Goal: Communication & Community: Connect with others

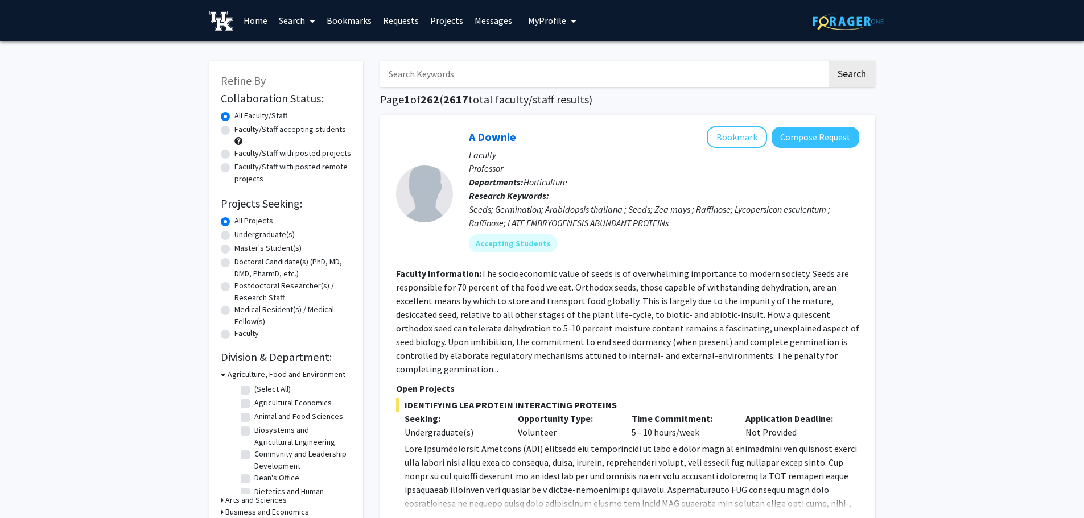
click at [360, 20] on link "Bookmarks" at bounding box center [349, 21] width 56 height 40
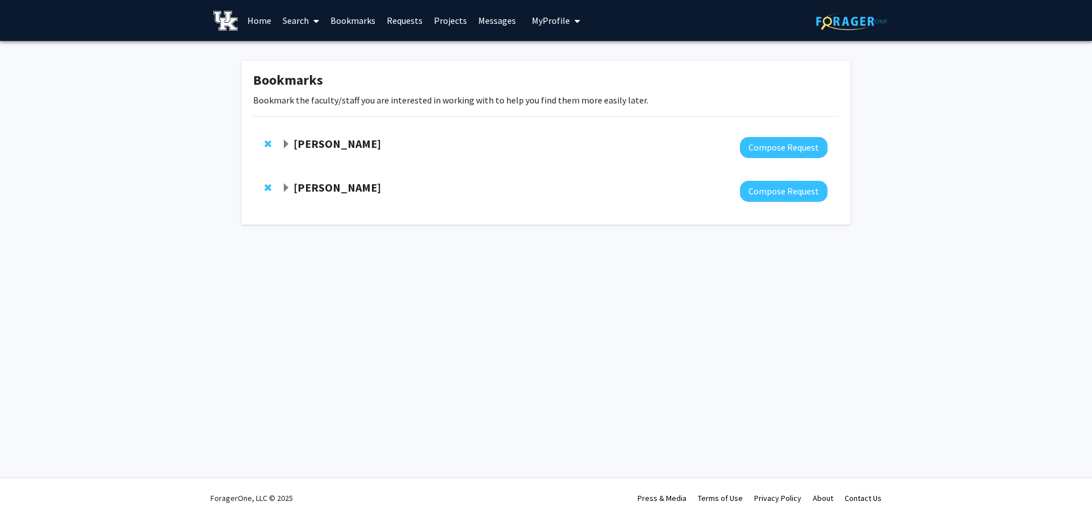
click at [332, 145] on strong "[PERSON_NAME]" at bounding box center [338, 144] width 88 height 14
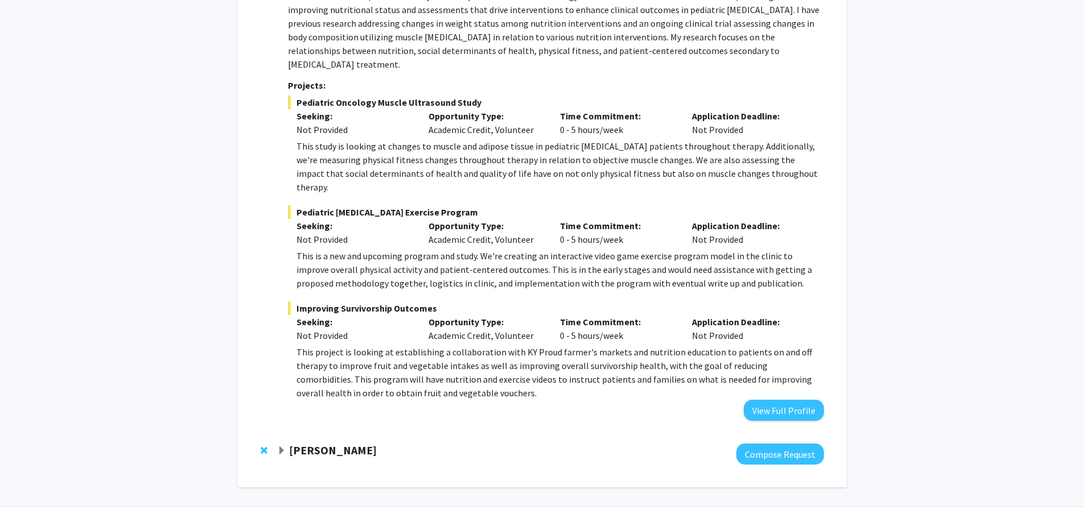
scroll to position [192, 0]
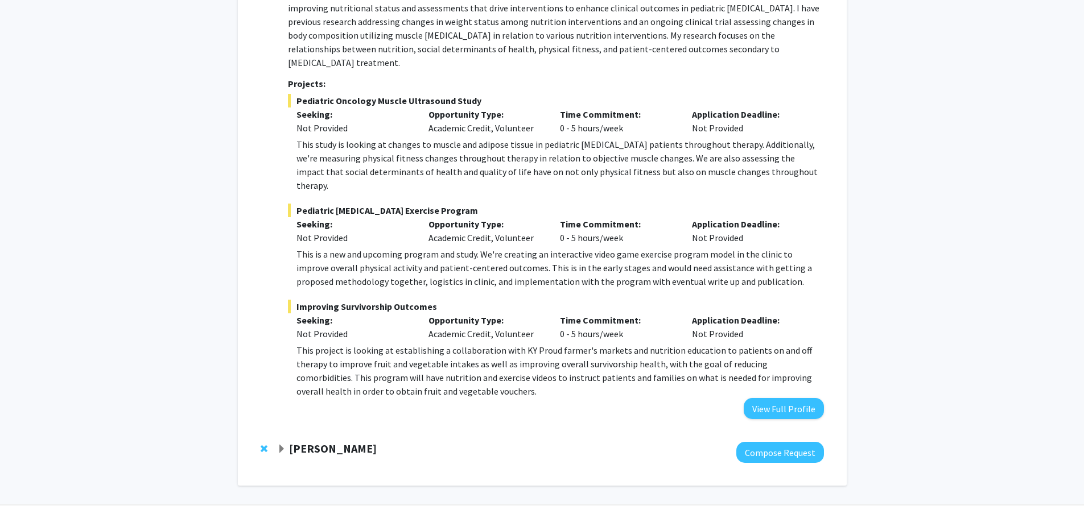
click at [527, 344] on p "This project is looking at establishing a collaboration with KY Proud farmer's …" at bounding box center [559, 371] width 527 height 55
drag, startPoint x: 527, startPoint y: 324, endPoint x: 639, endPoint y: 323, distance: 112.7
click at [639, 344] on p "This project is looking at establishing a collaboration with KY Proud farmer's …" at bounding box center [559, 371] width 527 height 55
click at [293, 175] on fg-project-list "Pediatric Oncology Muscle Ultrasound Study Seeking: Not Provided Opportunity Ty…" at bounding box center [555, 246] width 535 height 304
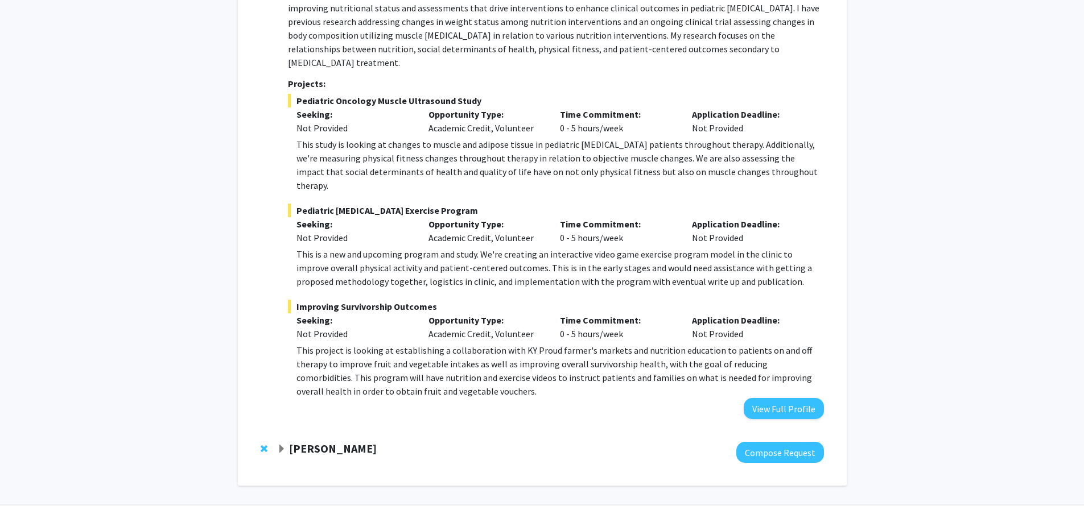
click at [314, 204] on span "Pediatric [MEDICAL_DATA] Exercise Program" at bounding box center [555, 211] width 535 height 14
drag, startPoint x: 314, startPoint y: 184, endPoint x: 431, endPoint y: 183, distance: 117.2
click at [431, 204] on span "Pediatric [MEDICAL_DATA] Exercise Program" at bounding box center [555, 211] width 535 height 14
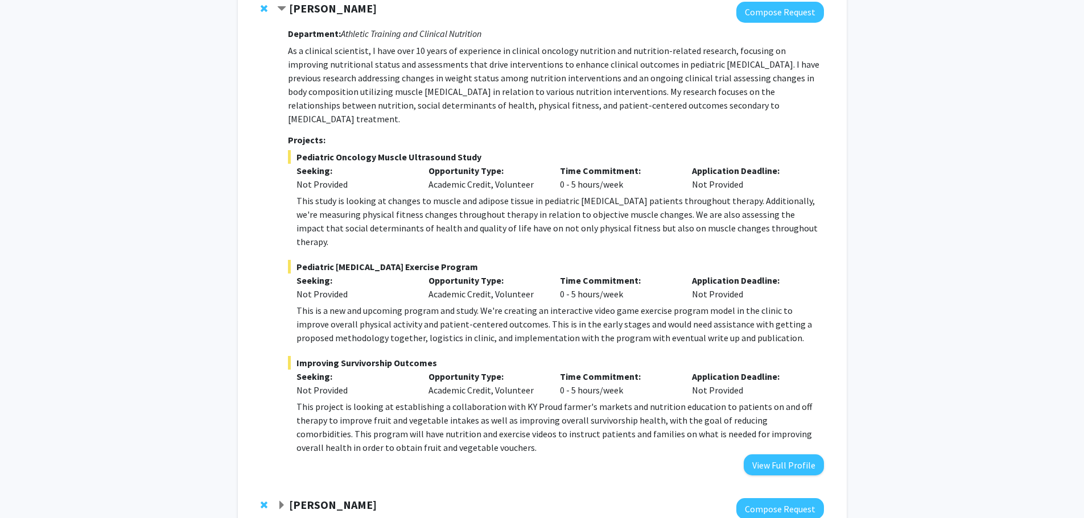
scroll to position [135, 0]
click at [313, 151] on span "Pediatric Oncology Muscle Ultrasound Study" at bounding box center [555, 158] width 535 height 14
click at [314, 151] on span "Pediatric Oncology Muscle Ultrasound Study" at bounding box center [555, 158] width 535 height 14
drag, startPoint x: 314, startPoint y: 147, endPoint x: 490, endPoint y: 144, distance: 176.4
click at [490, 151] on span "Pediatric Oncology Muscle Ultrasound Study" at bounding box center [555, 158] width 535 height 14
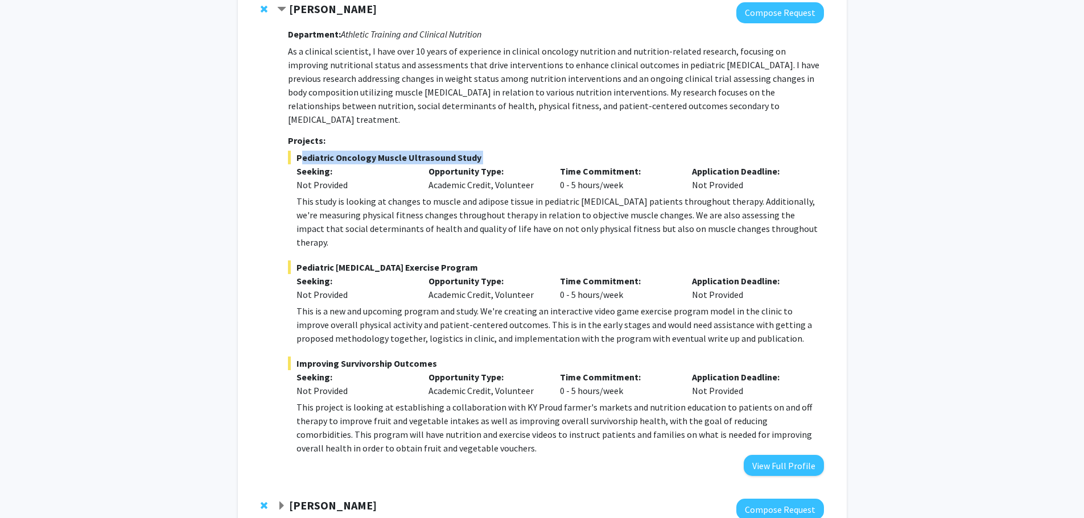
click at [490, 151] on span "Pediatric Oncology Muscle Ultrasound Study" at bounding box center [555, 158] width 535 height 14
click at [814, 455] on button "View Full Profile" at bounding box center [784, 465] width 80 height 21
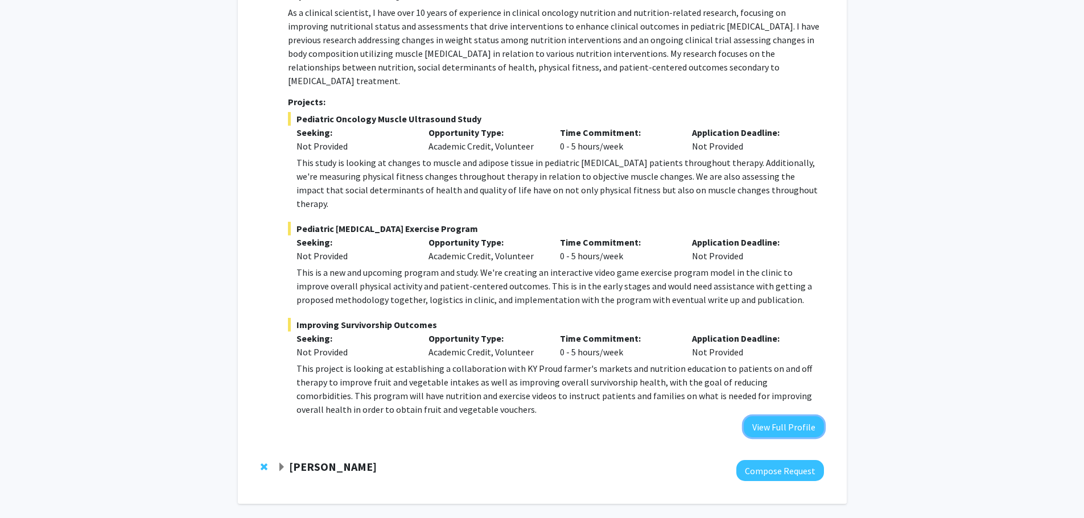
scroll to position [192, 0]
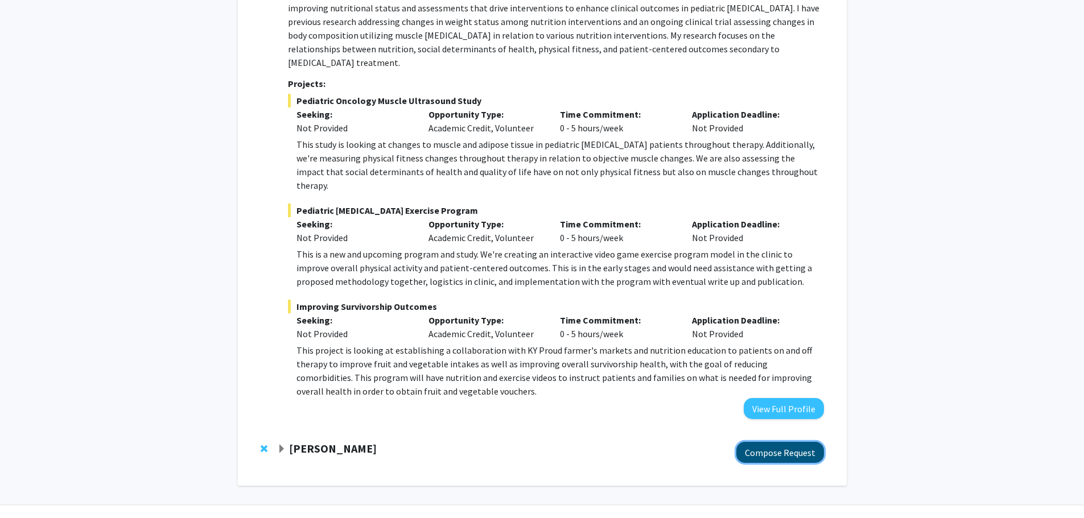
click at [757, 442] on button "Compose Request" at bounding box center [780, 452] width 88 height 21
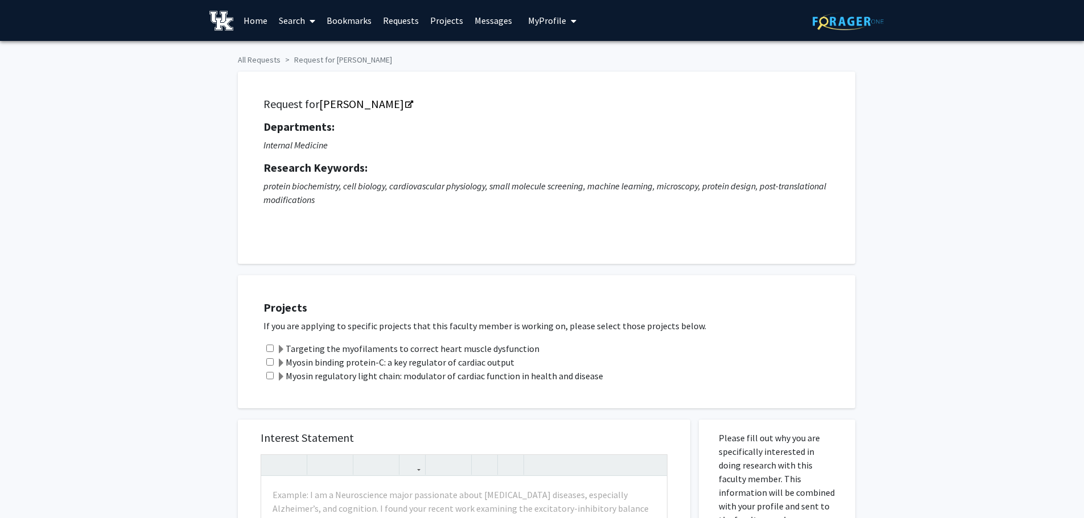
scroll to position [192, 0]
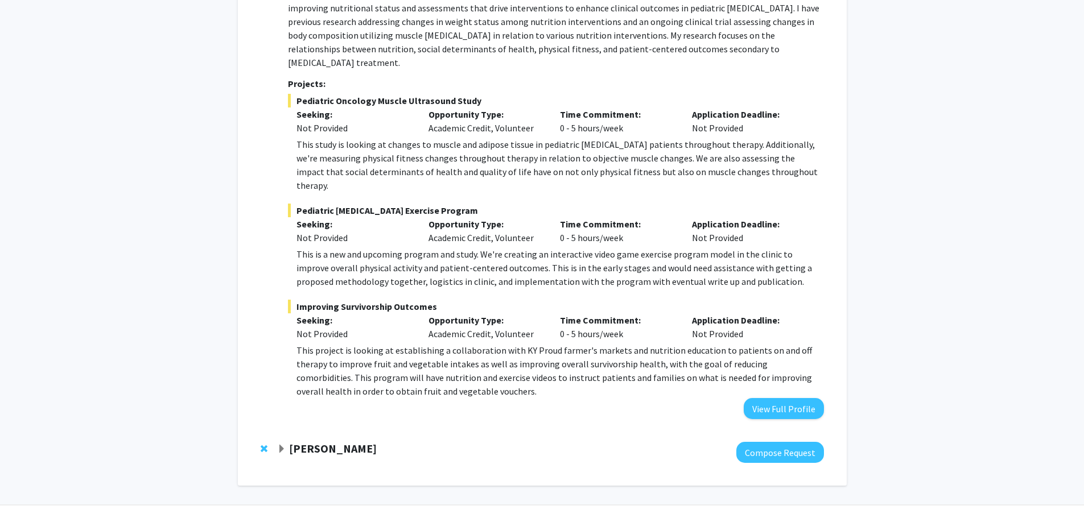
click at [284, 445] on span "Expand Thomas Kampourakis Bookmark" at bounding box center [281, 449] width 9 height 9
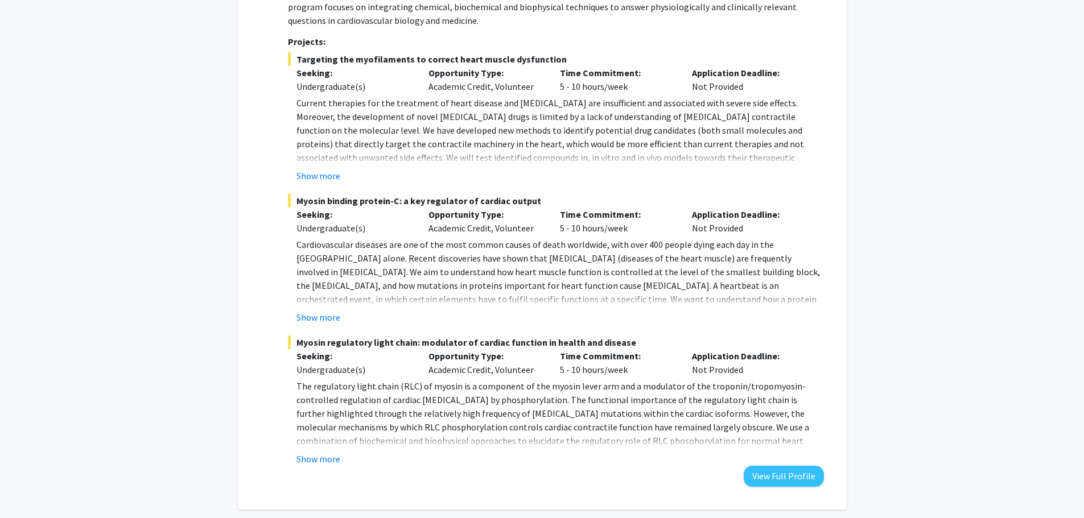
scroll to position [741, 0]
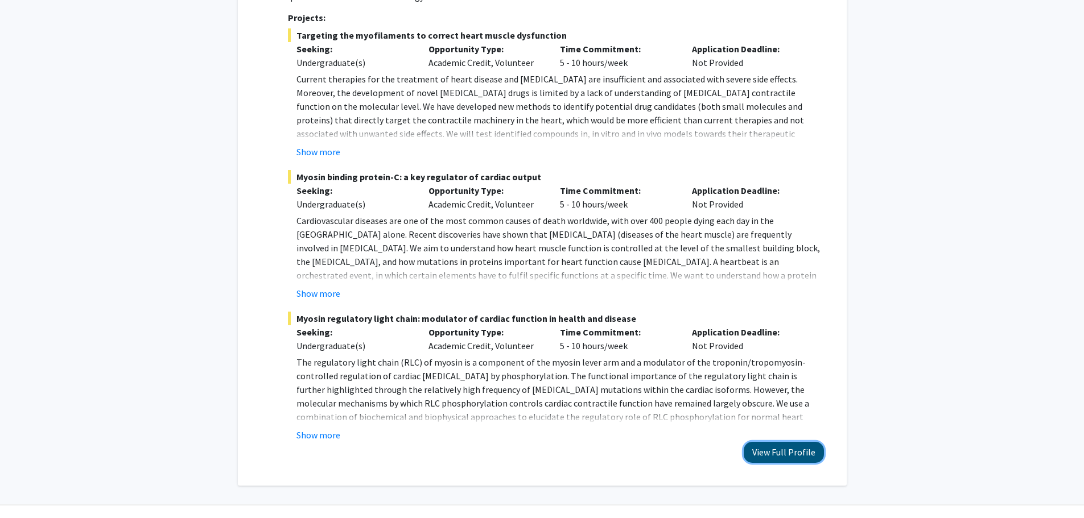
click at [801, 442] on button "View Full Profile" at bounding box center [784, 452] width 80 height 21
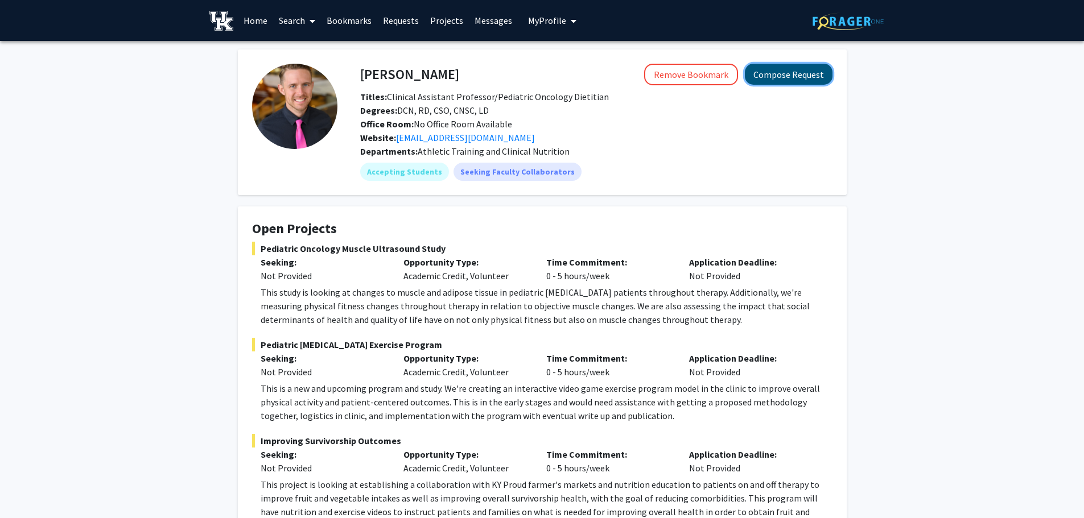
click at [799, 76] on button "Compose Request" at bounding box center [789, 74] width 88 height 21
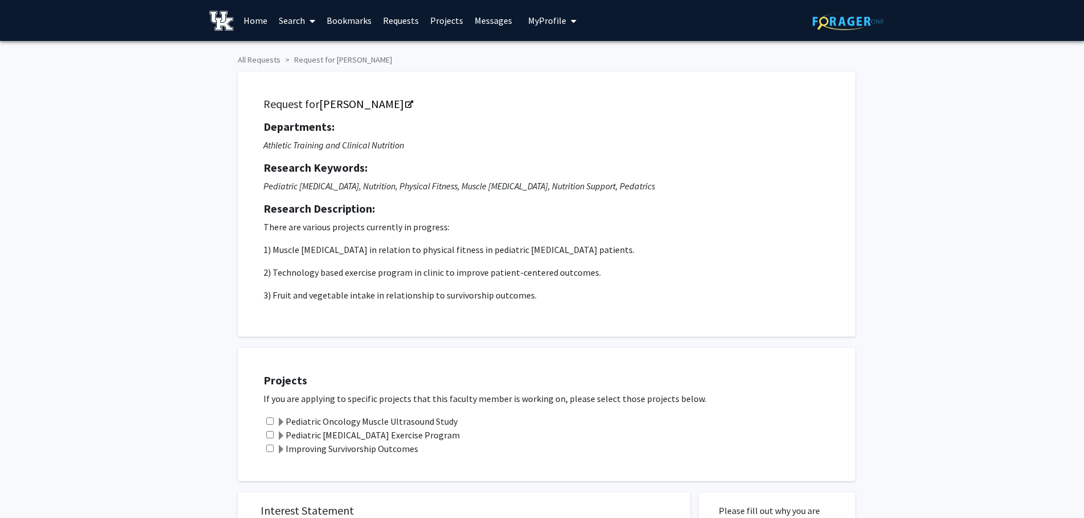
click at [402, 439] on label "Pediatric [MEDICAL_DATA] Exercise Program" at bounding box center [368, 435] width 183 height 14
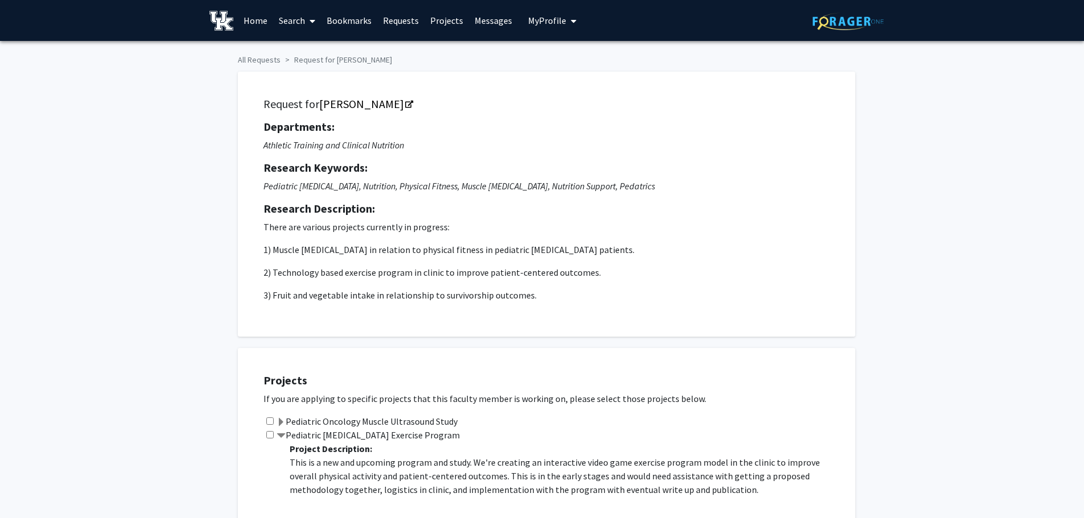
click at [271, 436] on input "checkbox" at bounding box center [269, 434] width 7 height 7
checkbox input "true"
click at [278, 436] on span at bounding box center [281, 436] width 9 height 9
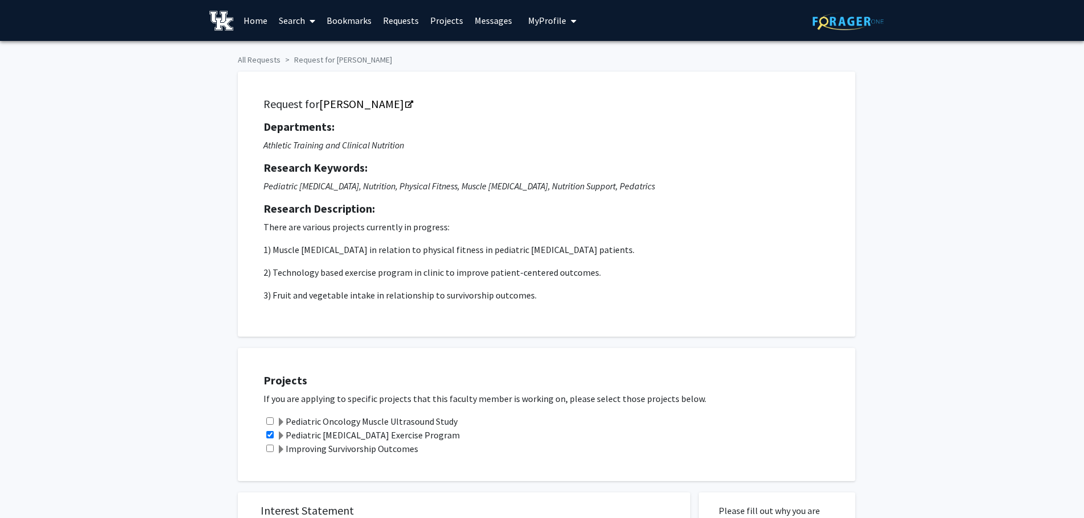
click at [271, 414] on div "Projects If you are applying to specific projects that this faculty member is w…" at bounding box center [553, 414] width 603 height 105
click at [272, 420] on input "checkbox" at bounding box center [269, 421] width 7 height 7
checkbox input "true"
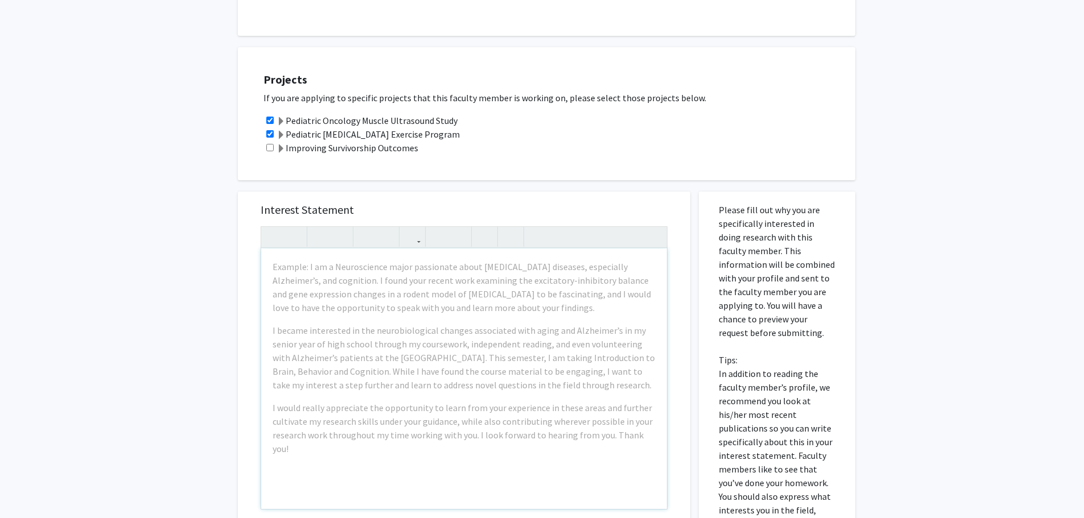
scroll to position [398, 0]
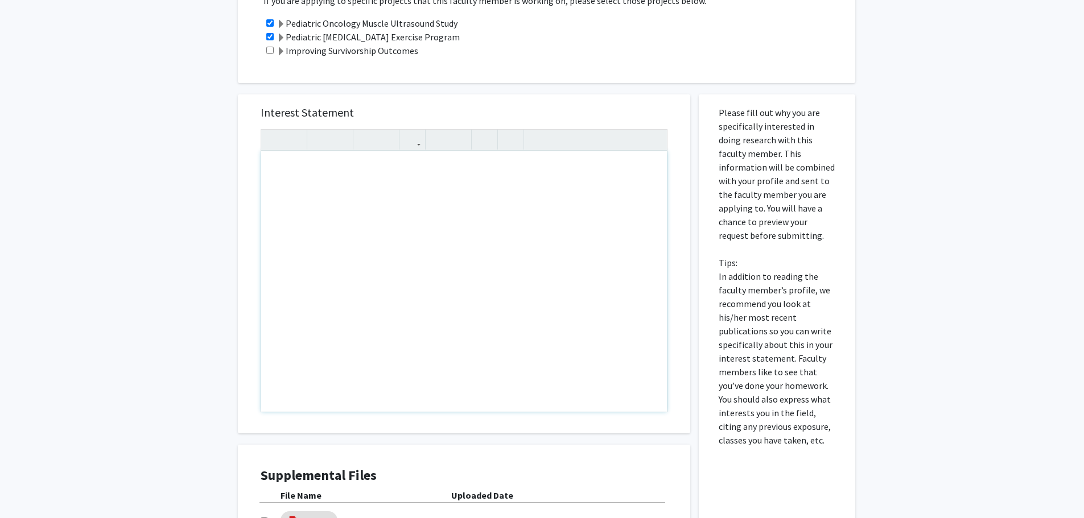
click at [719, 243] on p "Please fill out why you are specifically interested in doing research with this…" at bounding box center [777, 276] width 117 height 341
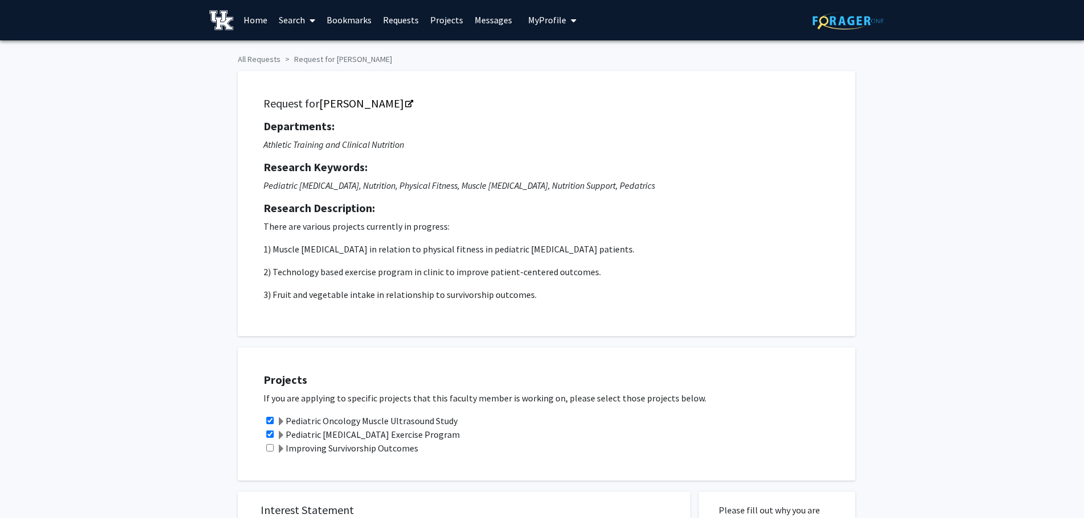
scroll to position [0, 0]
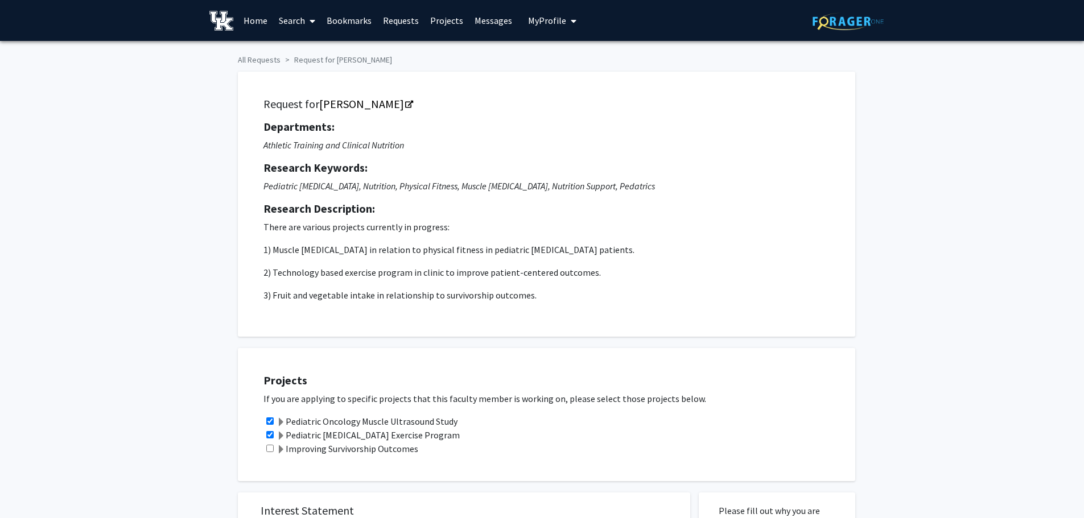
click at [525, 19] on button "My Profile" at bounding box center [552, 20] width 55 height 41
click at [575, 90] on link "Account Settings" at bounding box center [587, 88] width 102 height 14
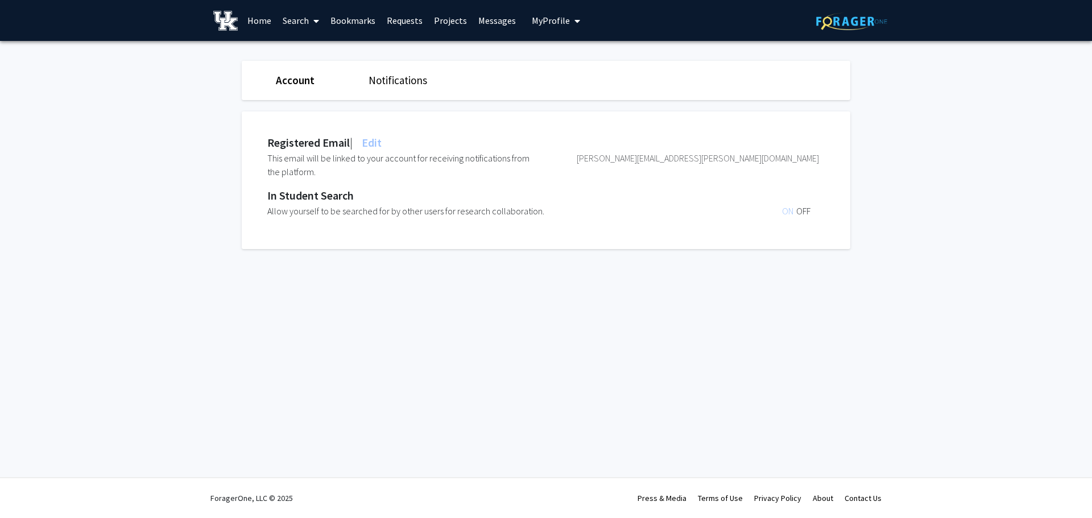
click at [292, 81] on link "Account" at bounding box center [295, 80] width 39 height 14
click at [409, 83] on link "Notifications" at bounding box center [398, 80] width 59 height 14
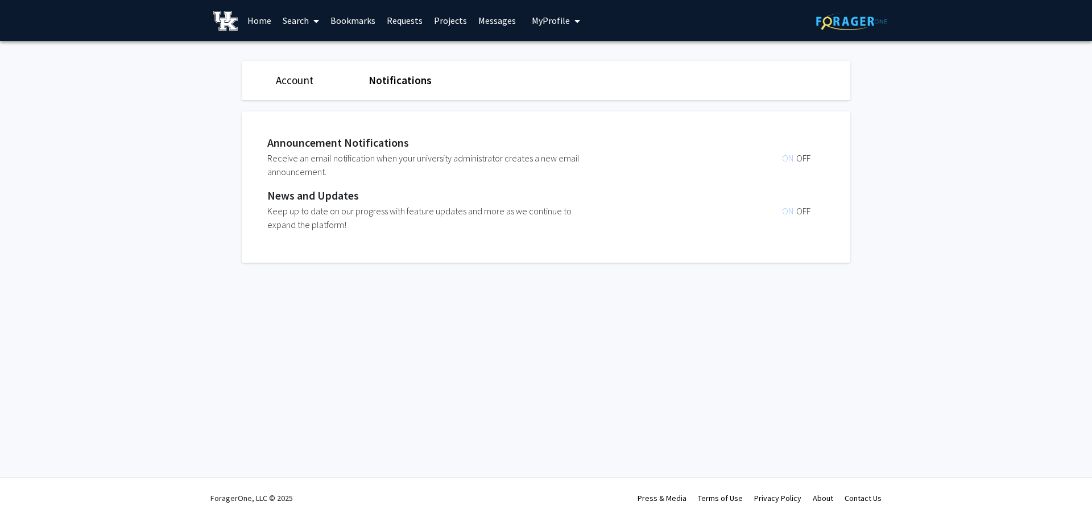
click at [304, 85] on link "Account" at bounding box center [295, 80] width 38 height 14
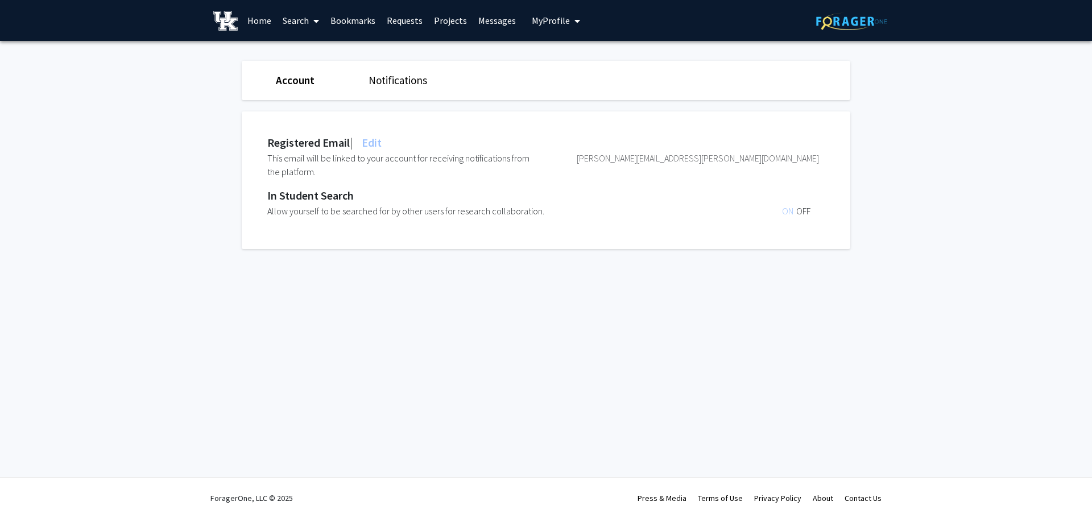
click at [543, 16] on span "My Profile" at bounding box center [551, 20] width 38 height 11
click at [583, 68] on span "View Profile" at bounding box center [602, 65] width 69 height 13
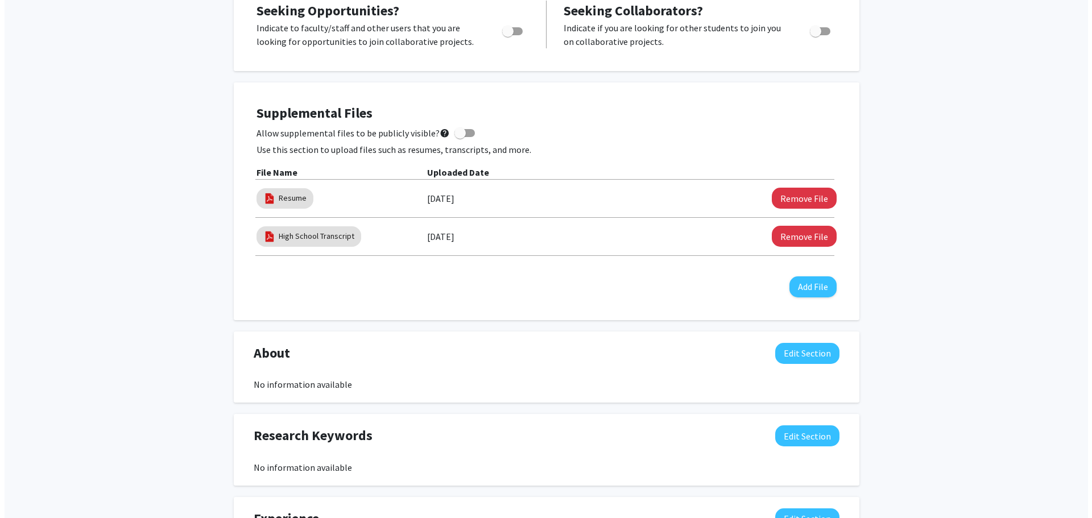
scroll to position [284, 0]
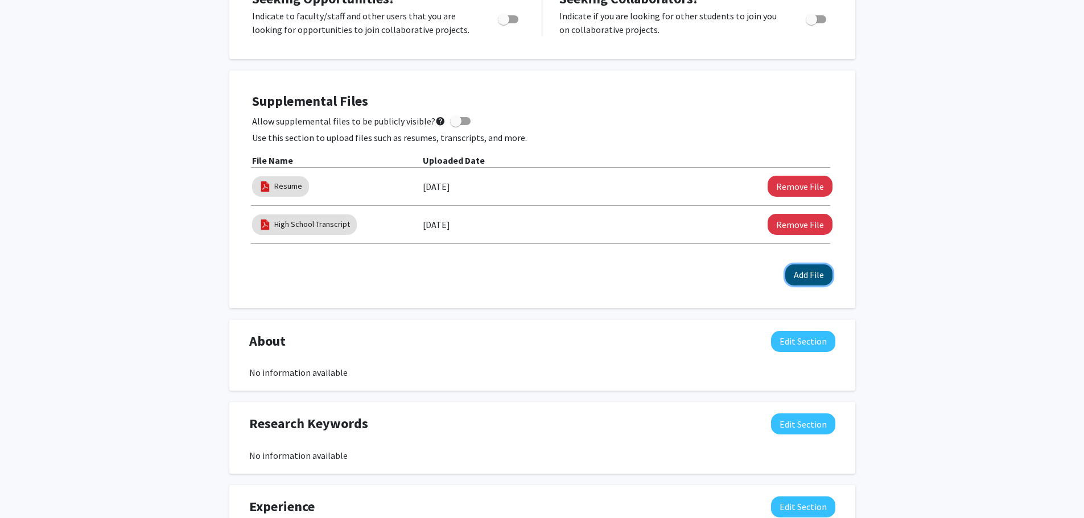
click at [826, 281] on button "Add File" at bounding box center [808, 275] width 47 height 21
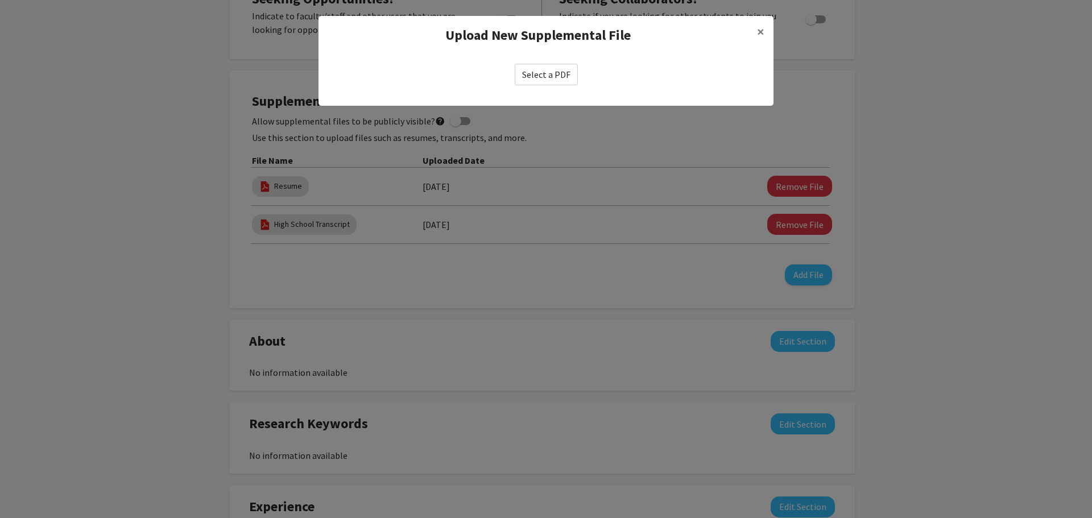
click at [528, 77] on label "Select a PDF" at bounding box center [546, 75] width 63 height 22
click at [0, 0] on input "Select a PDF" at bounding box center [0, 0] width 0 height 0
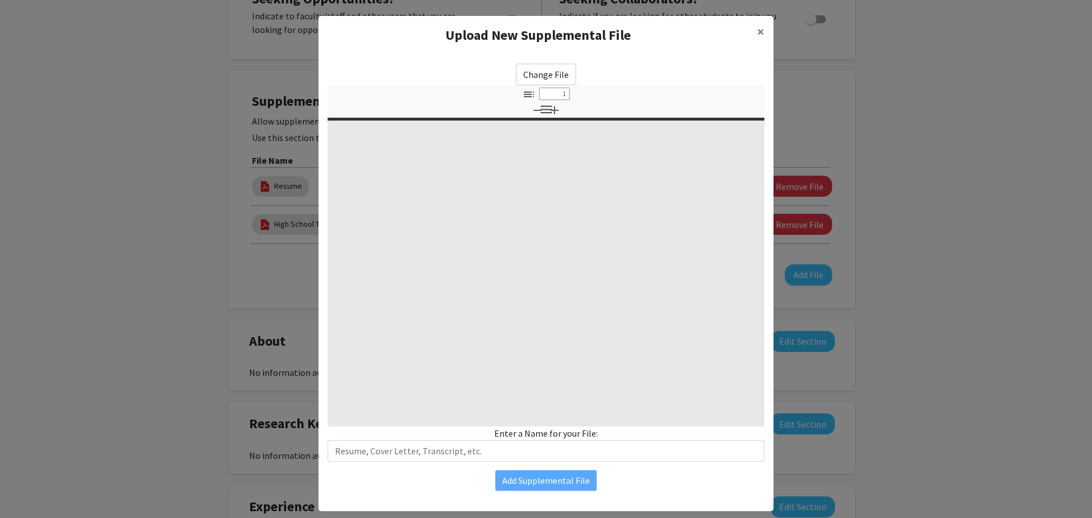
select select "custom"
type input "0"
select select "custom"
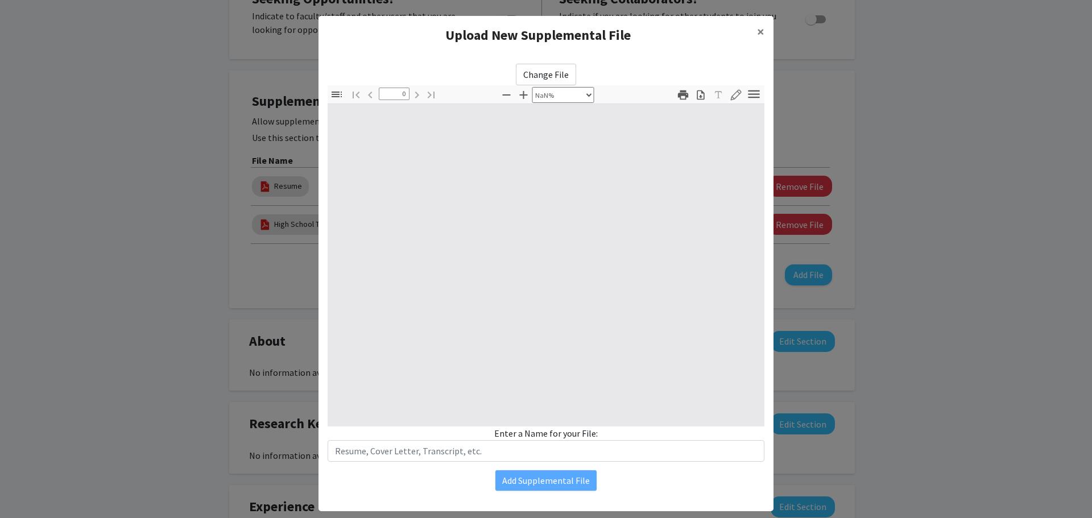
type input "1"
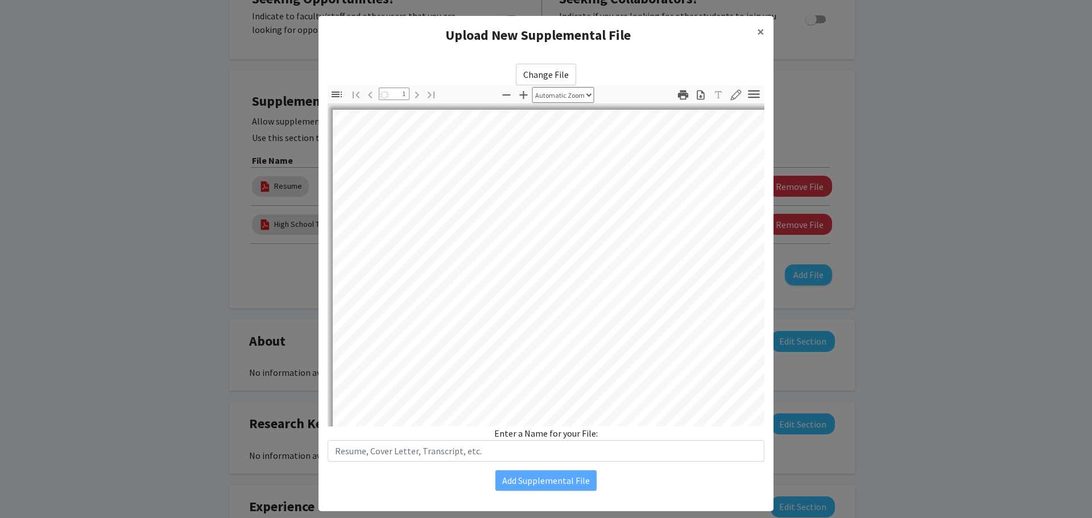
select select "auto"
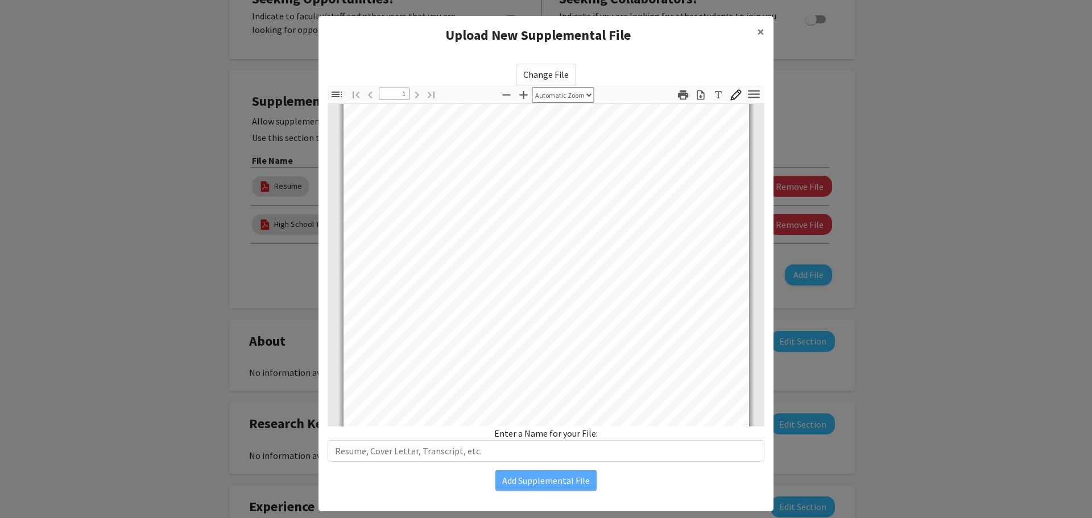
scroll to position [213, 0]
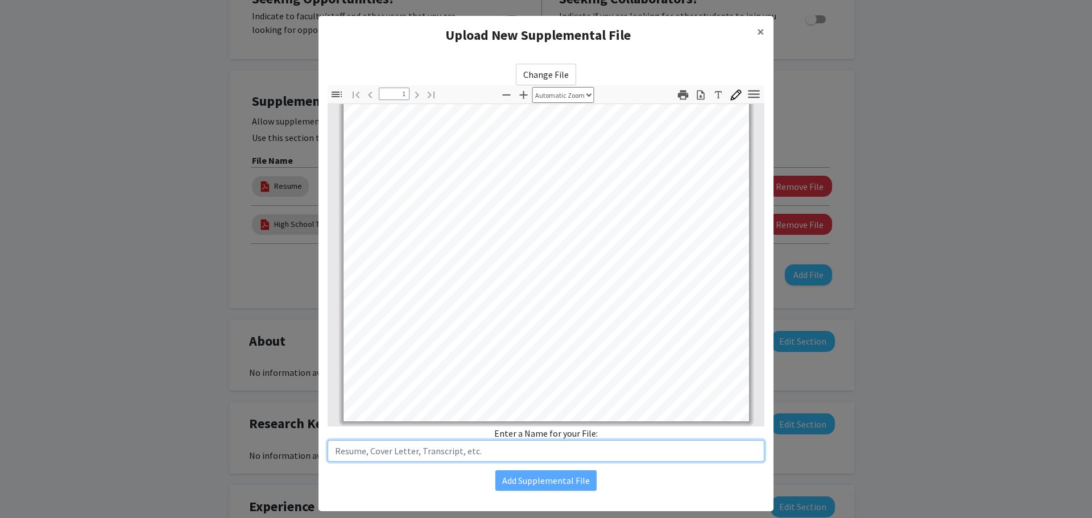
click at [523, 460] on input "text" at bounding box center [546, 451] width 437 height 22
type input "Unofficial UK Transcript"
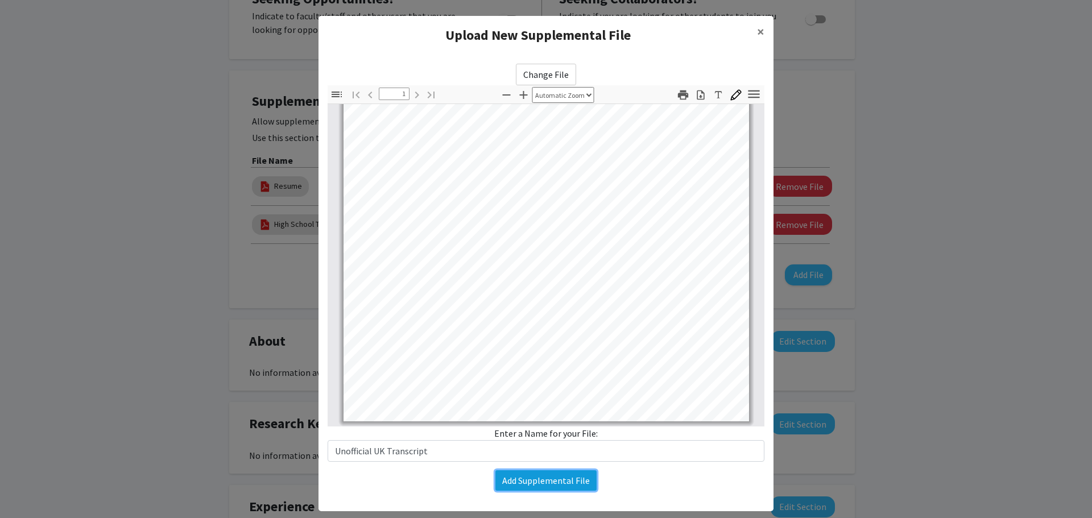
click at [559, 484] on button "Add Supplemental File" at bounding box center [546, 481] width 101 height 20
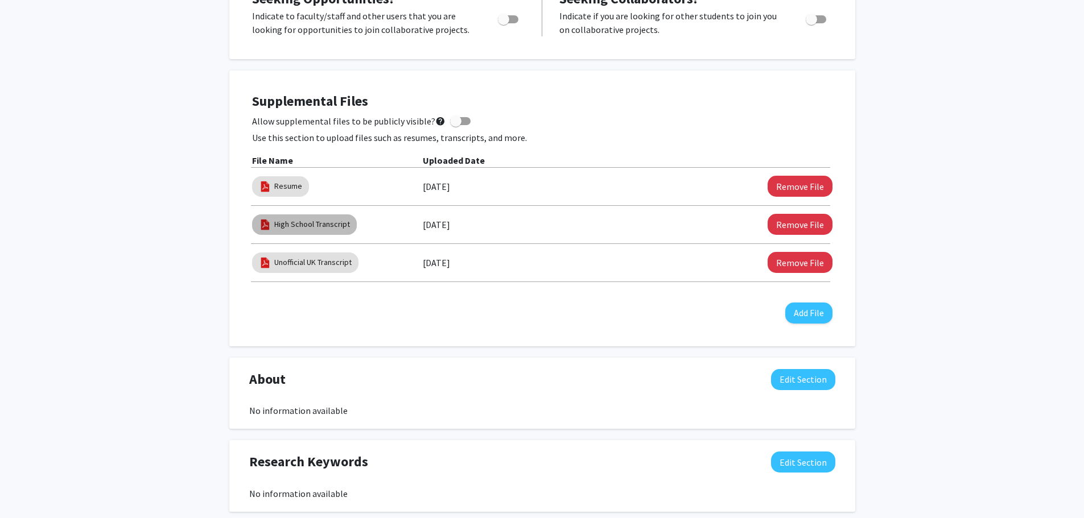
click at [284, 213] on div "High School Transcript" at bounding box center [304, 224] width 109 height 25
click at [284, 218] on link "High School Transcript" at bounding box center [312, 224] width 76 height 12
select select "custom"
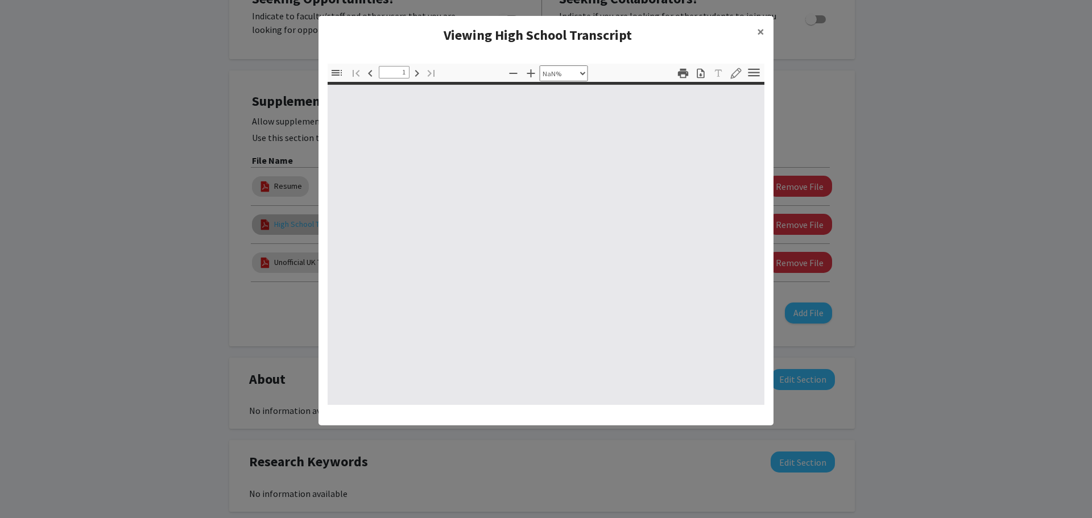
type input "0"
select select "custom"
type input "1"
select select "auto"
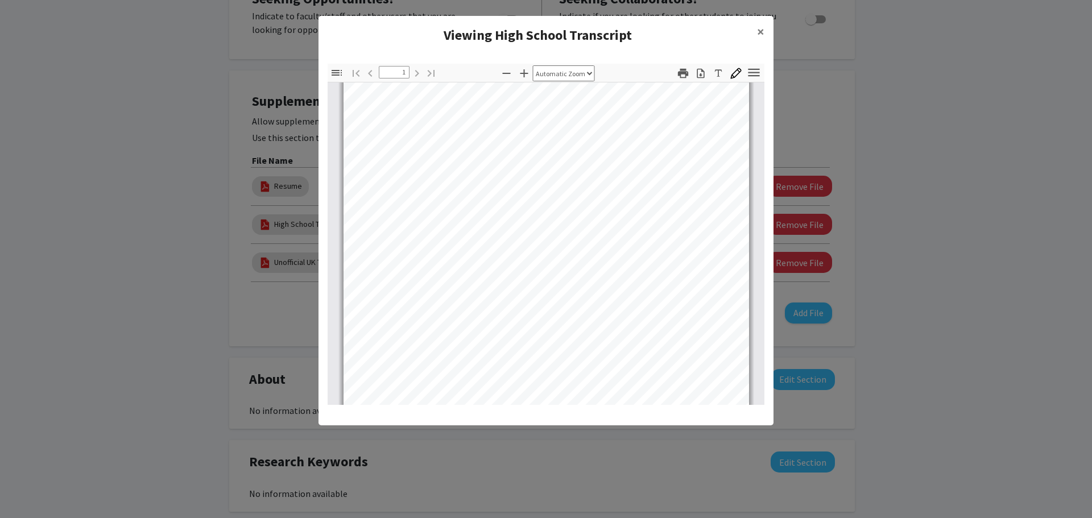
scroll to position [0, 0]
click at [286, 219] on modal-container "Viewing High School Transcript × Thumbnails Document Outline Attachments Layers…" at bounding box center [546, 259] width 1092 height 518
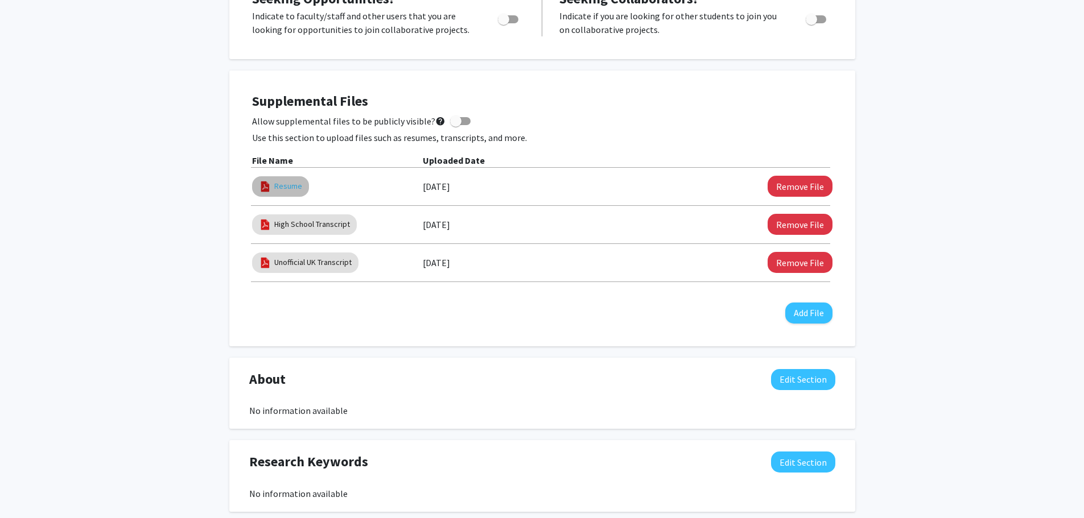
click at [288, 189] on link "Resume" at bounding box center [288, 186] width 28 height 12
select select "custom"
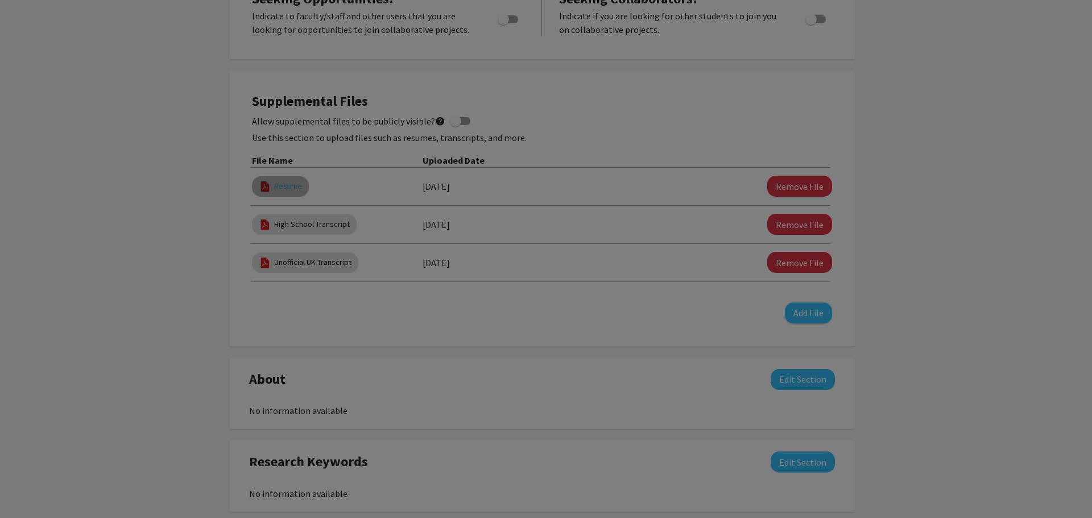
type input "0"
select select "custom"
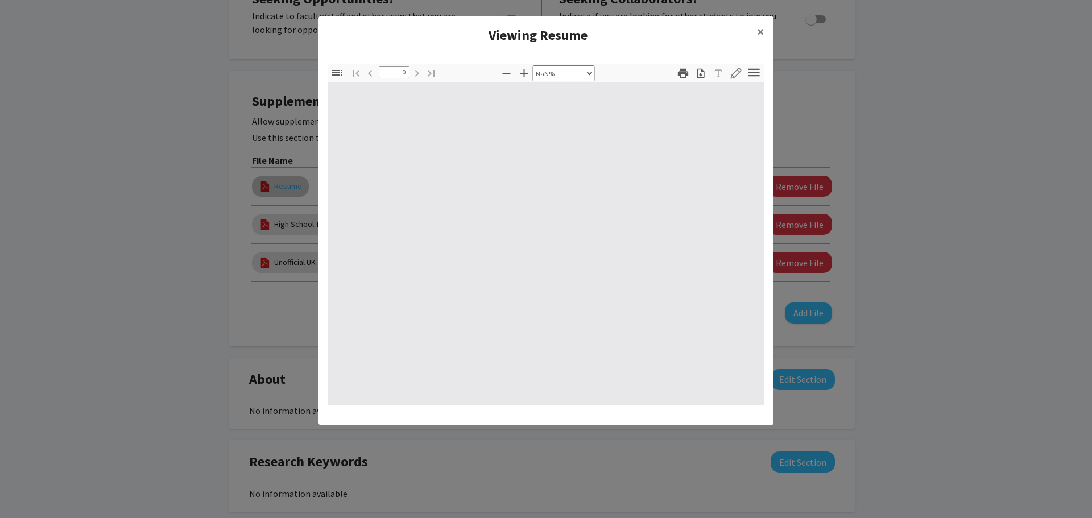
type input "1"
select select "auto"
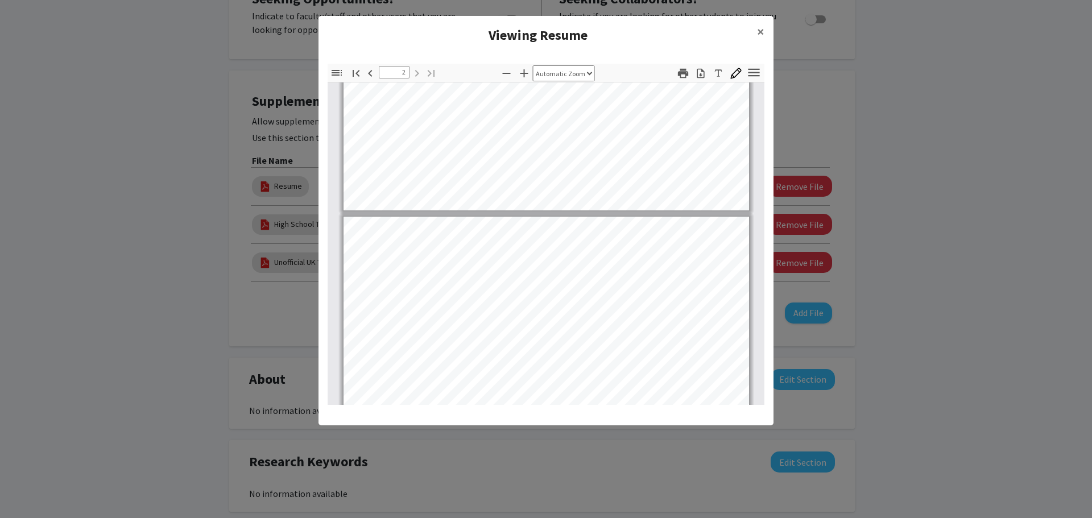
type input "1"
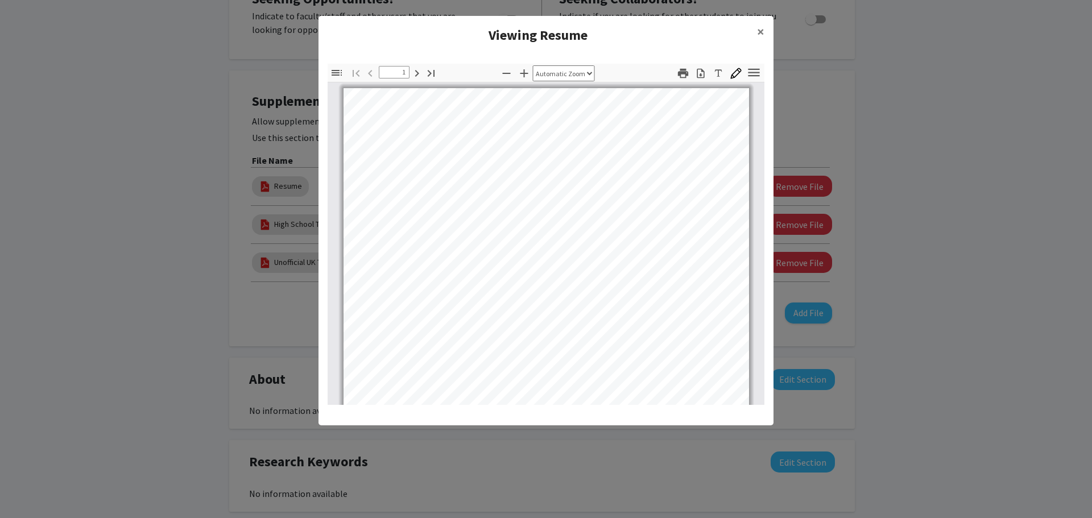
click at [88, 180] on modal-container "Viewing Resume × Thumbnails Document Outline Attachments Layers Current Outline…" at bounding box center [546, 259] width 1092 height 518
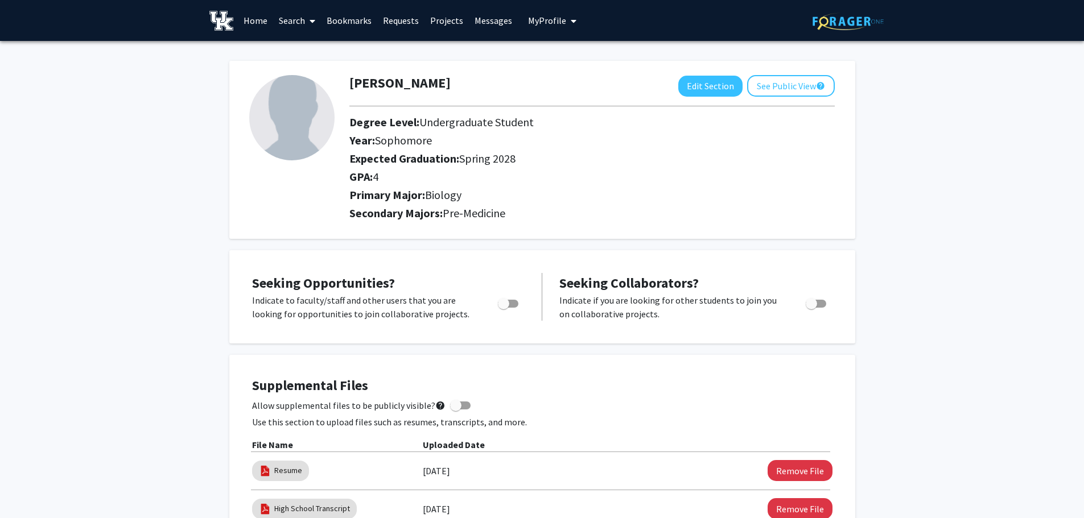
click at [353, 29] on link "Bookmarks" at bounding box center [349, 21] width 56 height 40
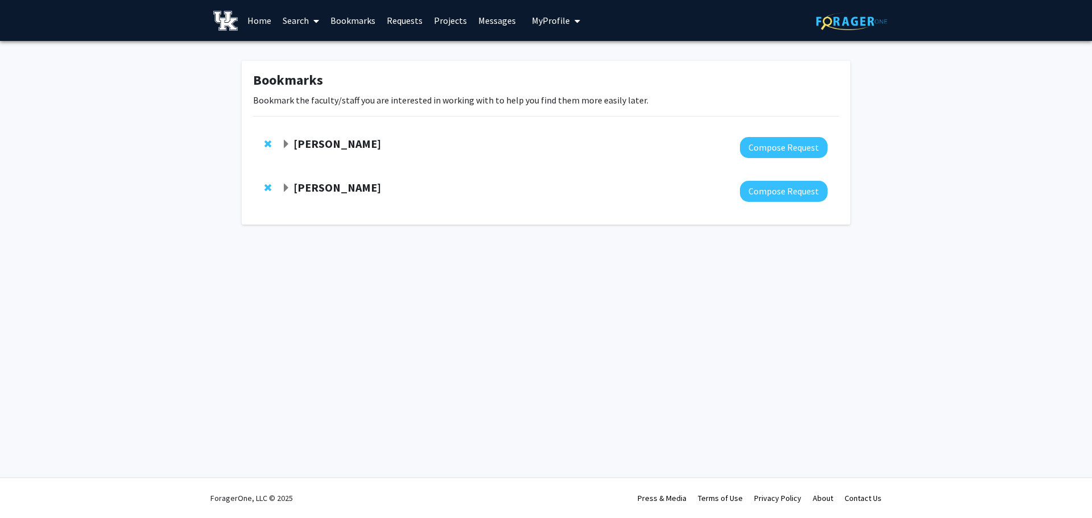
click at [306, 139] on strong "[PERSON_NAME]" at bounding box center [338, 144] width 88 height 14
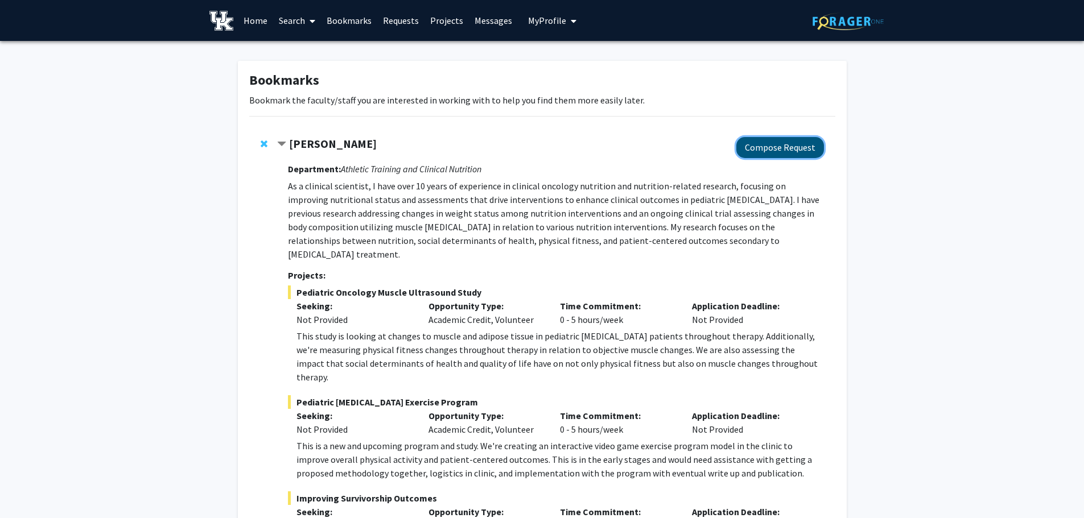
click at [796, 143] on button "Compose Request" at bounding box center [780, 147] width 88 height 21
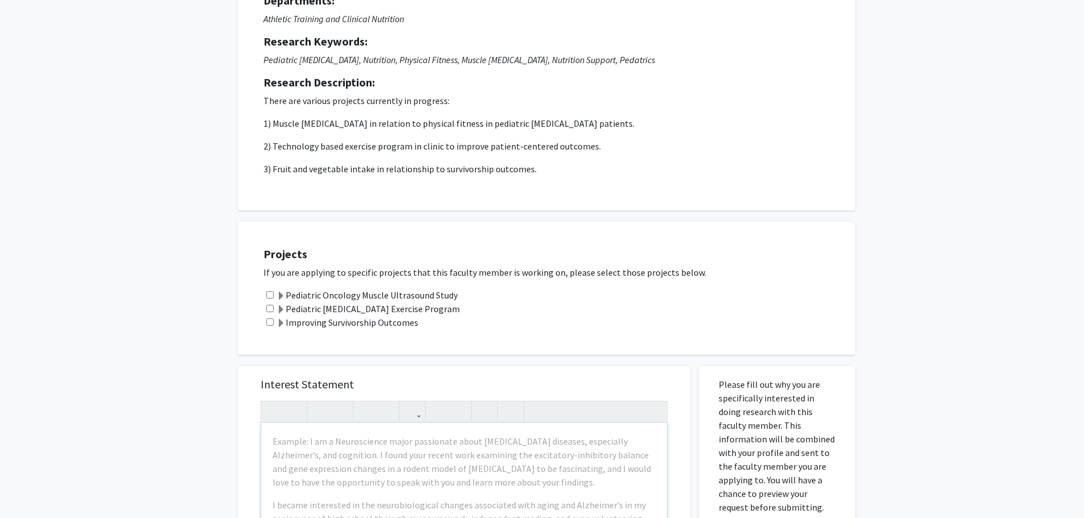
scroll to position [341, 0]
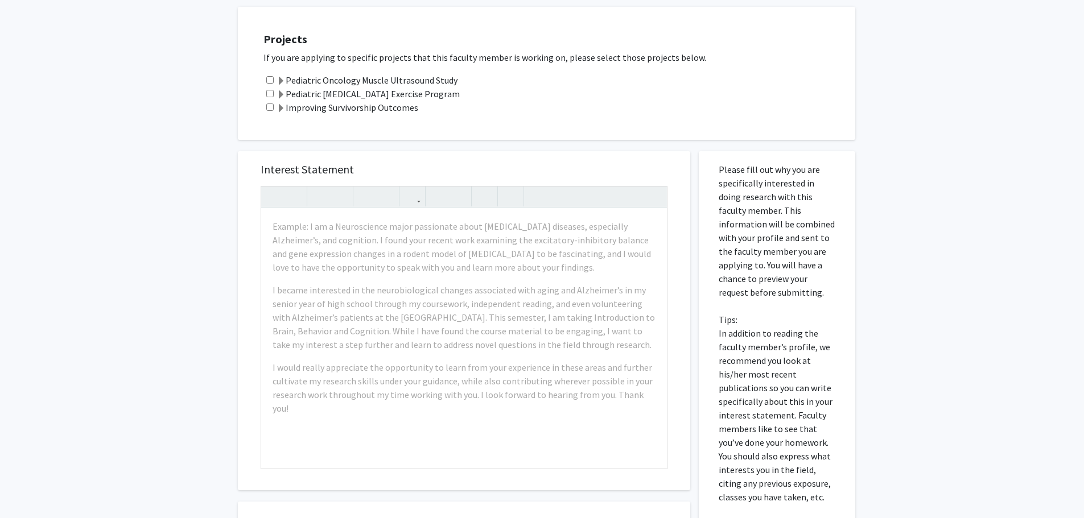
click at [266, 92] on input "checkbox" at bounding box center [269, 93] width 7 height 7
checkbox input "true"
click at [269, 80] on input "checkbox" at bounding box center [269, 79] width 7 height 7
checkbox input "true"
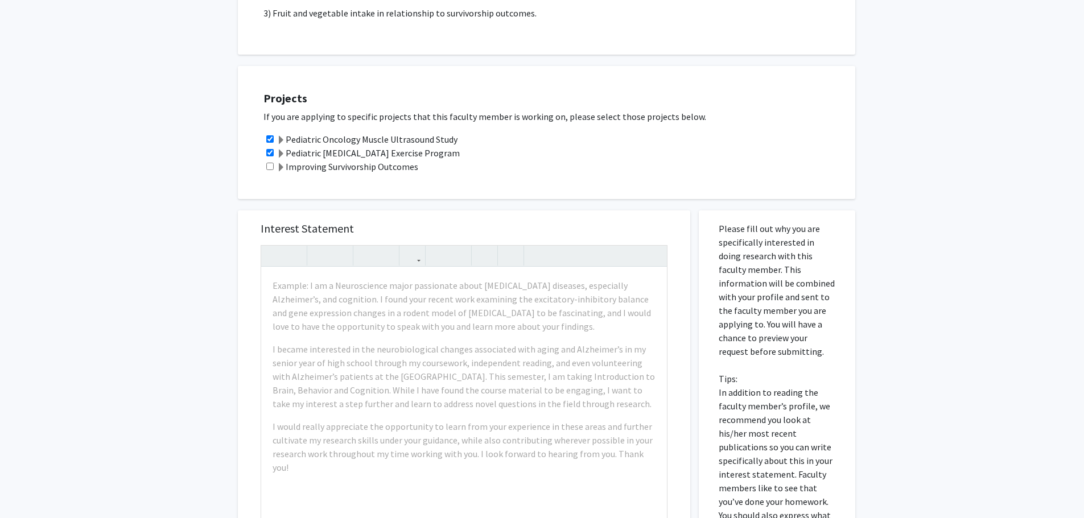
scroll to position [284, 0]
click at [292, 137] on label "Pediatric Oncology Muscle Ultrasound Study" at bounding box center [367, 137] width 181 height 14
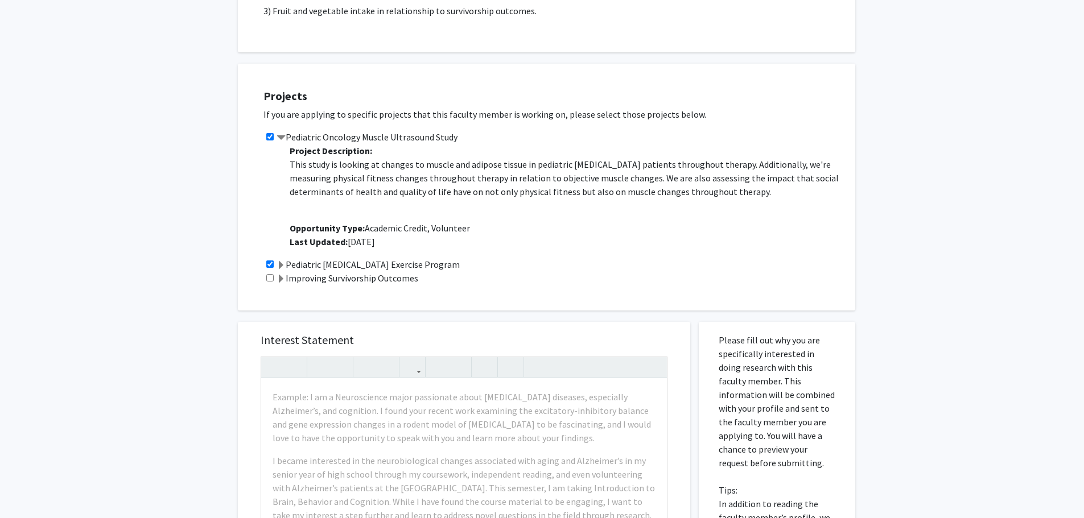
click at [297, 144] on p "Project Description: This study is looking at changes to muscle and adipose tis…" at bounding box center [567, 196] width 554 height 105
click at [307, 131] on label "Pediatric Oncology Muscle Ultrasound Study" at bounding box center [367, 137] width 181 height 14
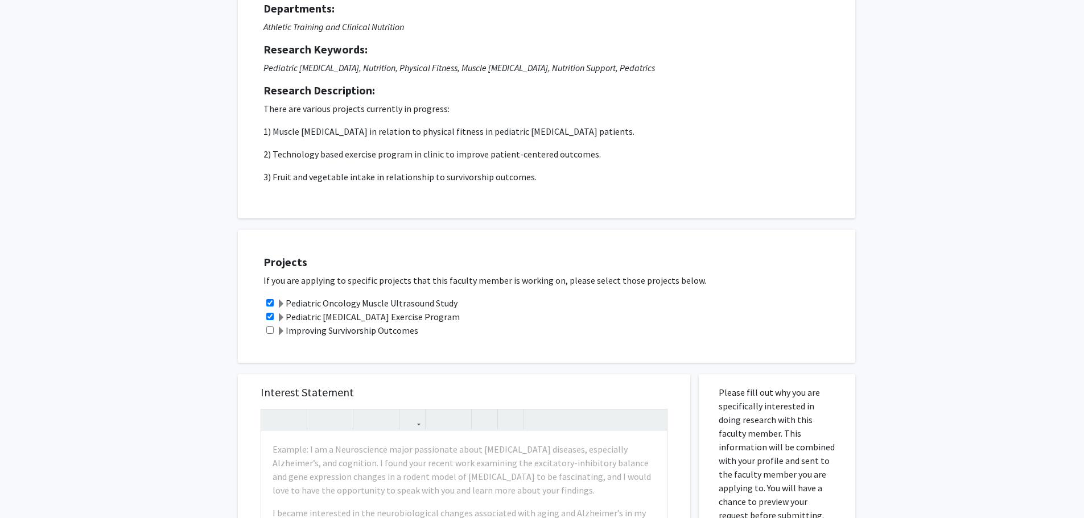
scroll to position [398, 0]
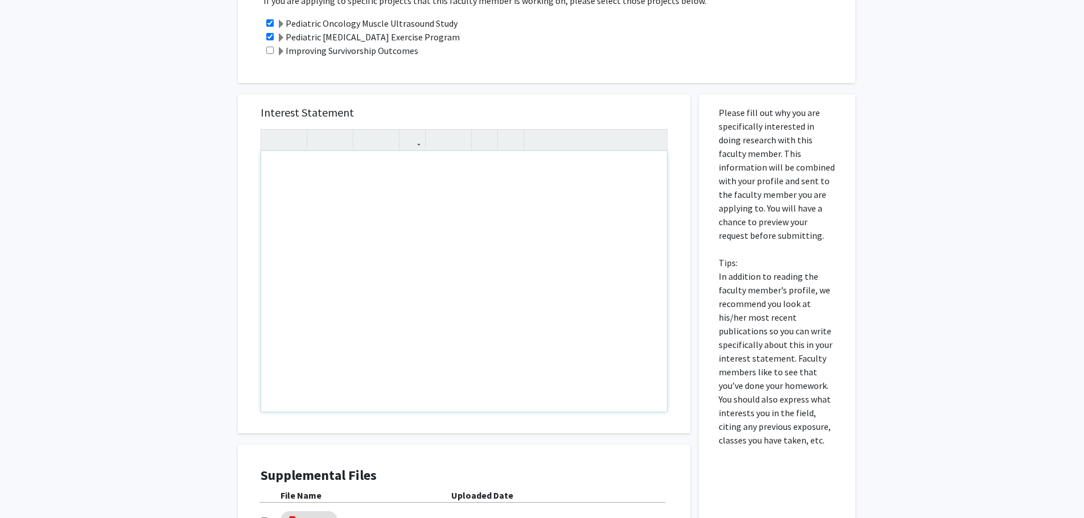
drag, startPoint x: 595, startPoint y: 201, endPoint x: 579, endPoint y: 122, distance: 81.2
click at [595, 200] on div "Note to users with screen readers: Please press Alt+0 or Option+0 to deactivate…" at bounding box center [464, 281] width 406 height 261
click at [577, 99] on div "Interest Statement Insert link Remove link" at bounding box center [464, 263] width 430 height 339
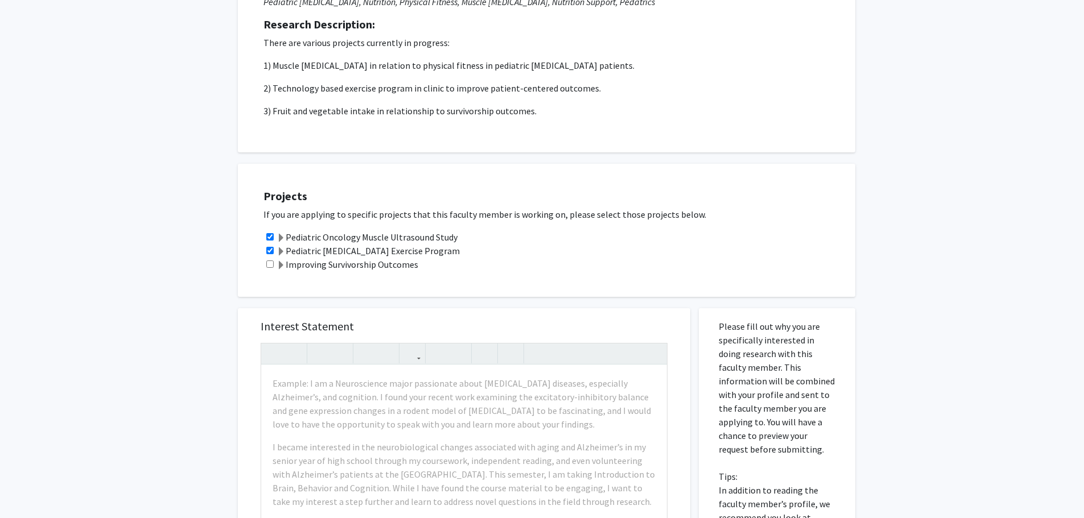
scroll to position [171, 0]
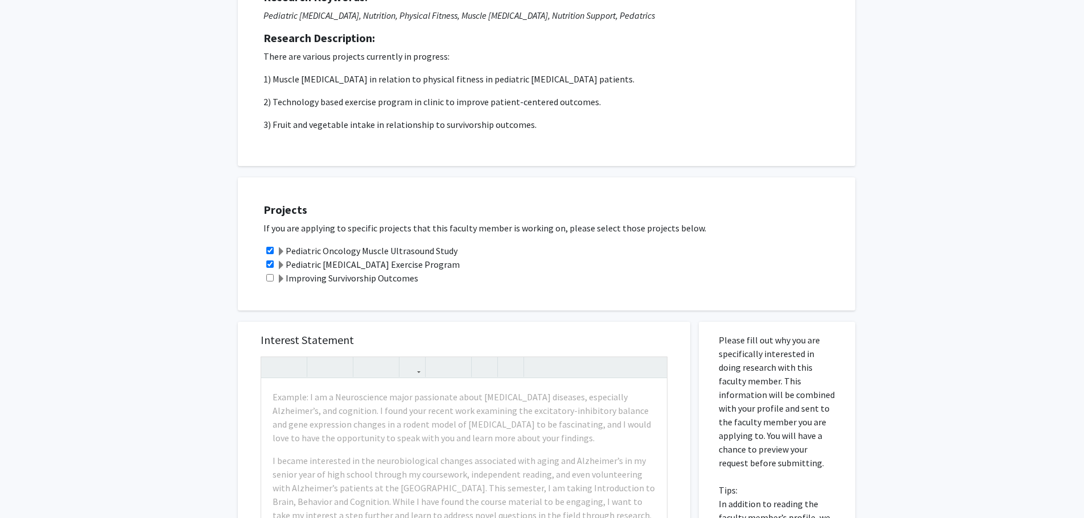
click at [361, 32] on strong "Research Description:" at bounding box center [319, 38] width 112 height 14
click at [268, 266] on input "checkbox" at bounding box center [269, 264] width 7 height 7
checkbox input "false"
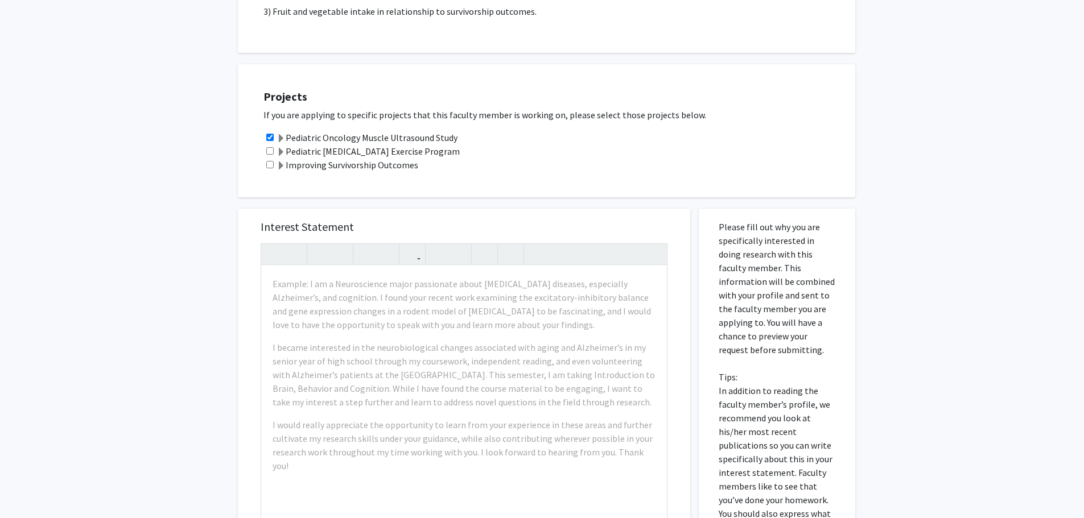
scroll to position [284, 0]
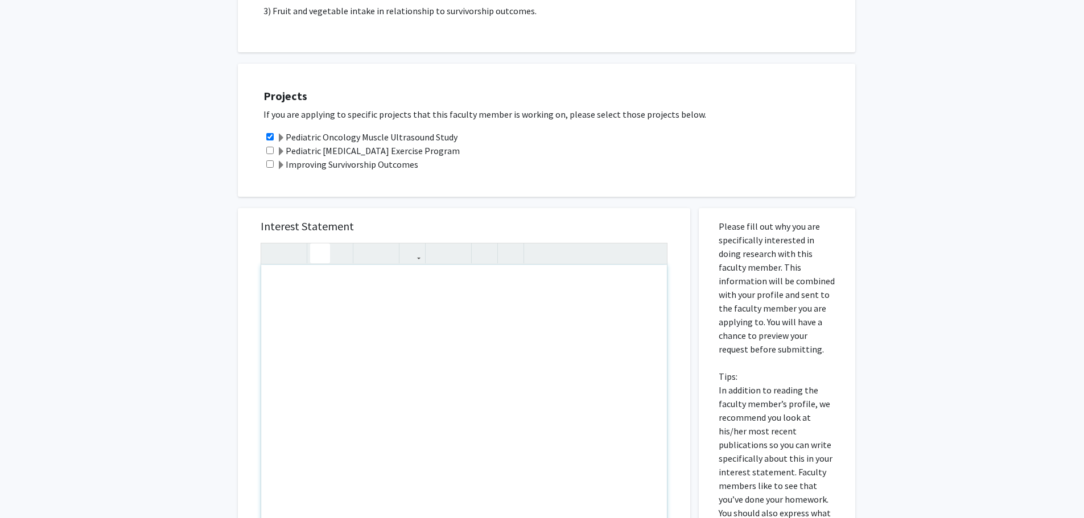
click at [391, 427] on div "Note to users with screen readers: Please press Alt+0 or Option+0 to deactivate…" at bounding box center [464, 395] width 406 height 261
click at [563, 136] on div "Pediatric Oncology Muscle Ultrasound Study" at bounding box center [553, 137] width 580 height 14
click at [402, 282] on div "Note to users with screen readers: Please press Alt+0 or Option+0 to deactivate…" at bounding box center [464, 395] width 406 height 261
paste div "Note to users with screen readers: Please press Alt+0 or Option+0 to deactivate…"
type textarea "<p>Hello, </p> <p>I am a biology major on a pre-medicine track with the Univers…"
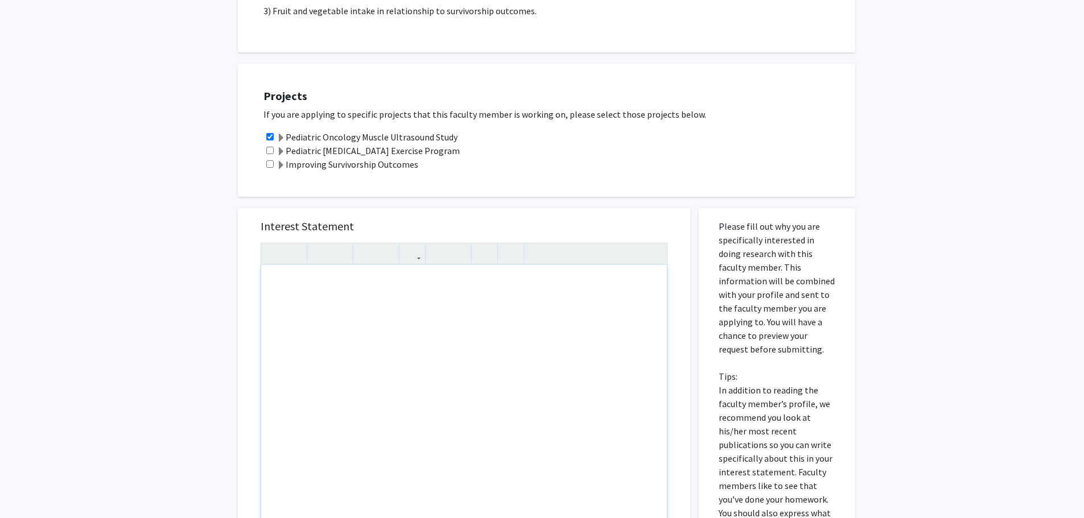
type textarea "<p>Hello, </p> <p>I am a biology major on a pre-medicine track with the Univers…"
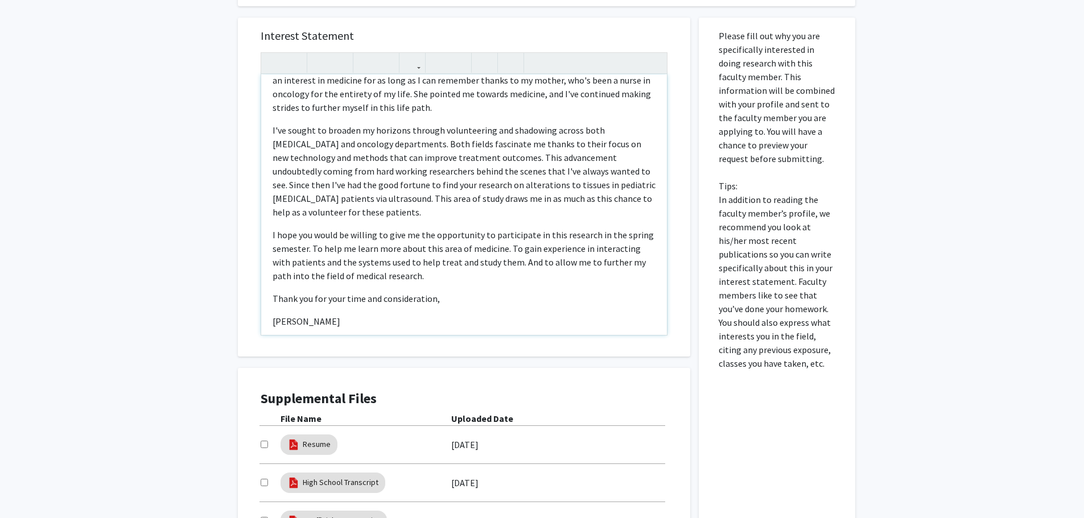
scroll to position [512, 0]
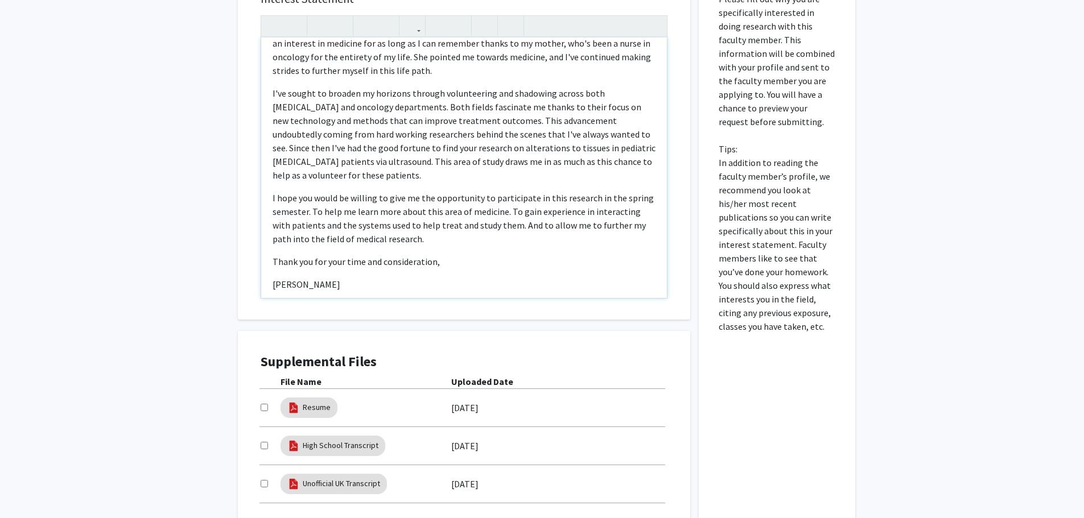
click at [274, 262] on div "Hello,  I am a biology major on a pre-medicine track with the University of K…" at bounding box center [464, 168] width 406 height 261
click at [279, 255] on p "Thank you for your time and consideration," at bounding box center [464, 262] width 383 height 14
click at [266, 270] on div "Hello,  I am a biology major on a pre-medicine track with the University of K…" at bounding box center [464, 168] width 406 height 261
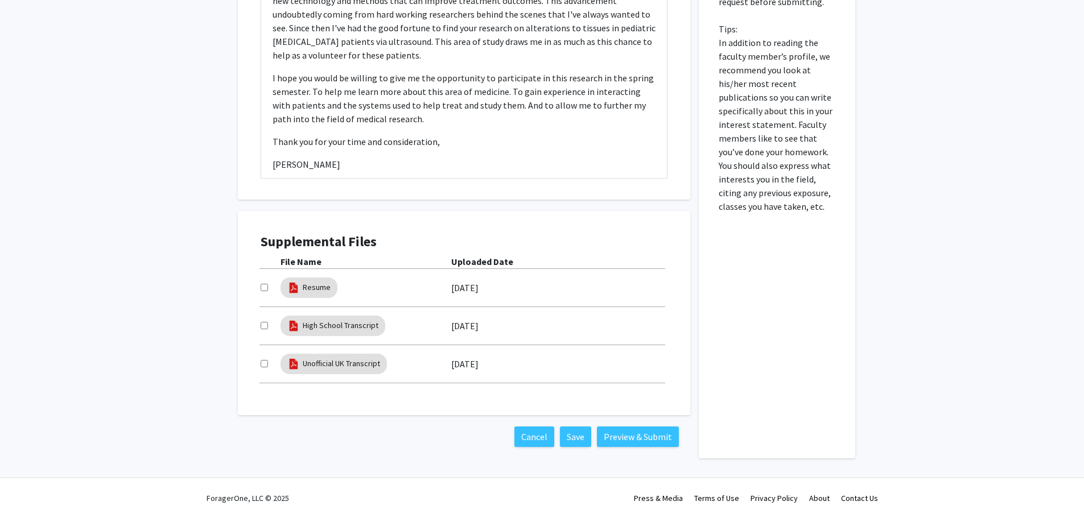
click at [309, 404] on div "Supplemental Files File Name Uploaded Date Resume 09/23/2024 High School Transc…" at bounding box center [464, 313] width 452 height 204
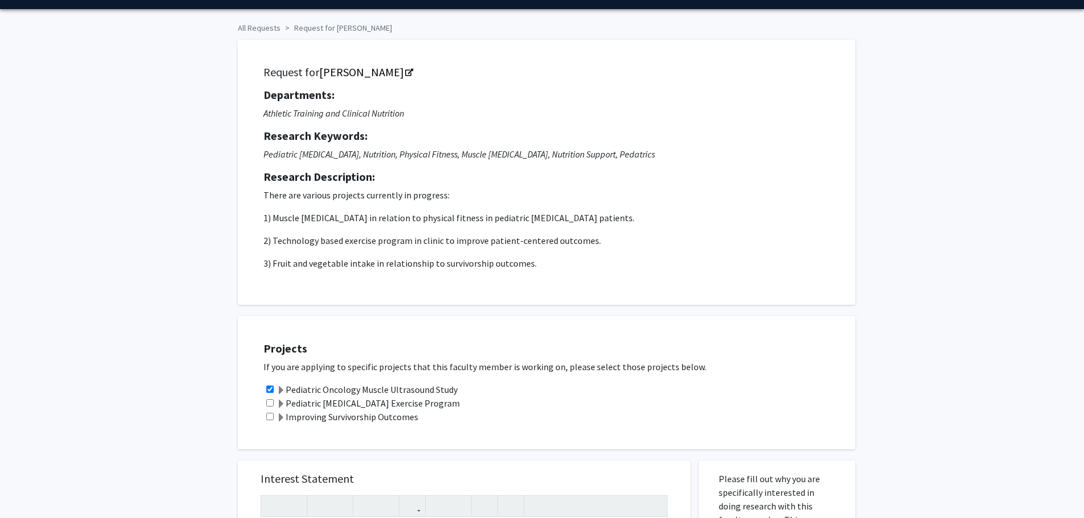
scroll to position [0, 0]
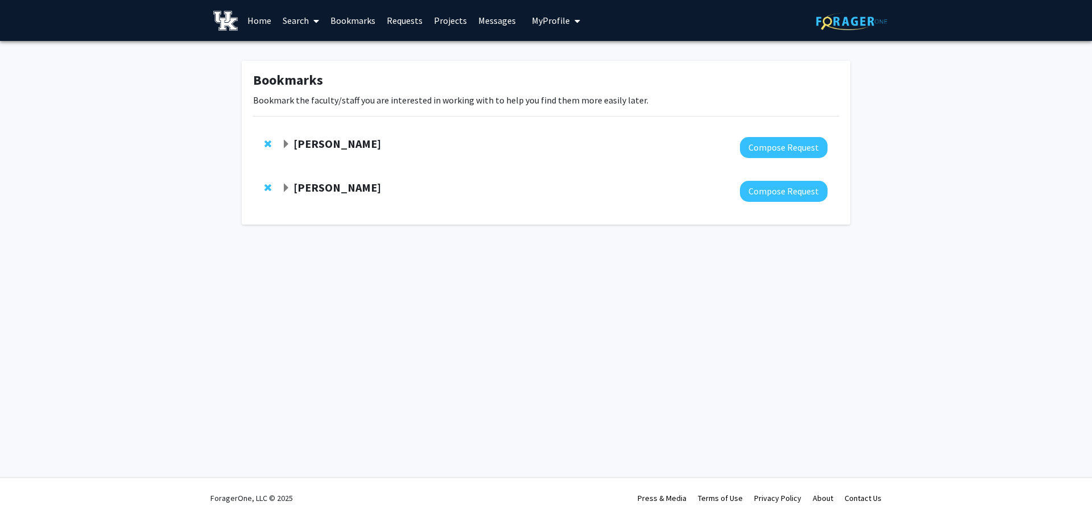
click at [328, 143] on strong "Corey Hawes" at bounding box center [338, 144] width 88 height 14
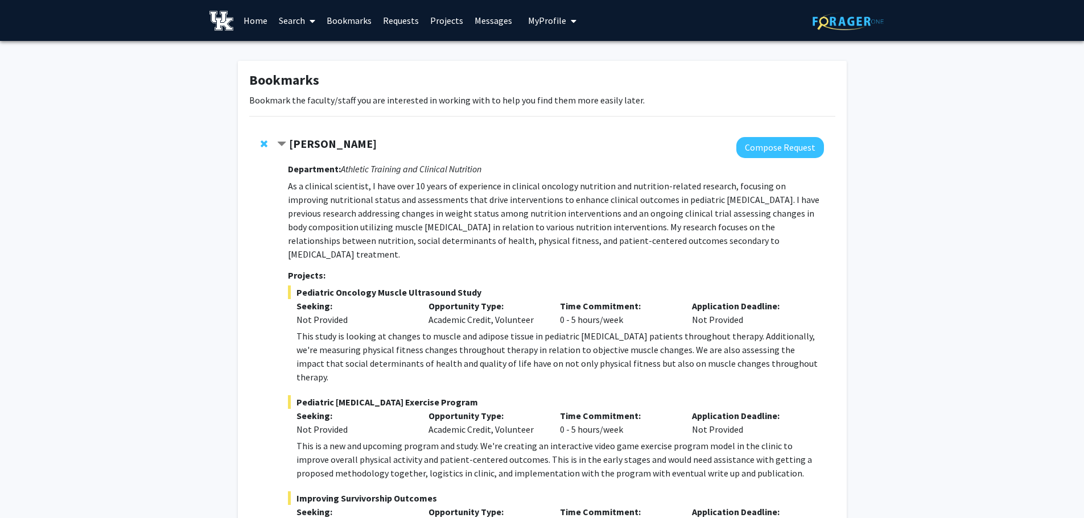
click at [322, 143] on strong "[PERSON_NAME]" at bounding box center [333, 144] width 88 height 14
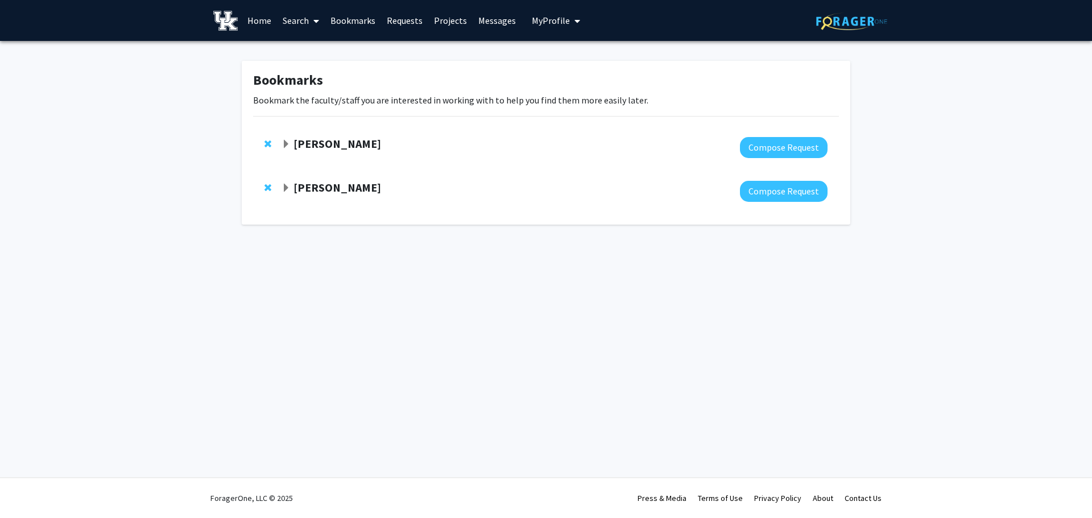
click at [324, 145] on strong "[PERSON_NAME]" at bounding box center [338, 144] width 88 height 14
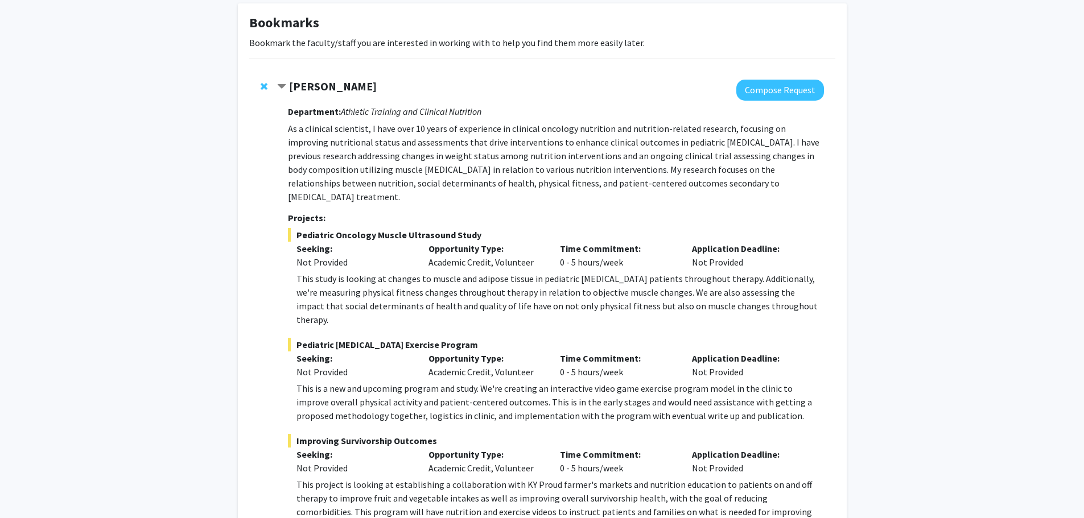
scroll to position [192, 0]
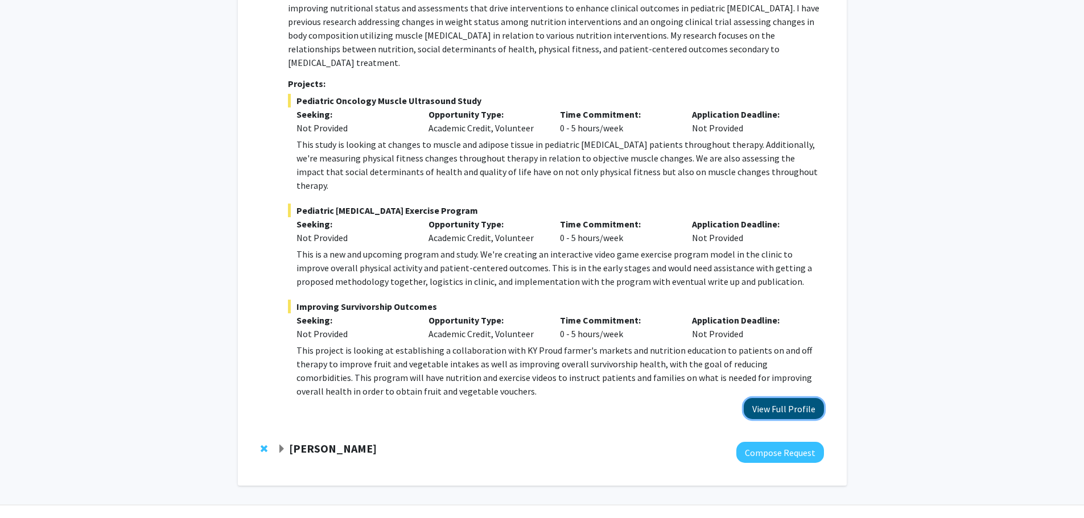
click at [768, 398] on button "View Full Profile" at bounding box center [784, 408] width 80 height 21
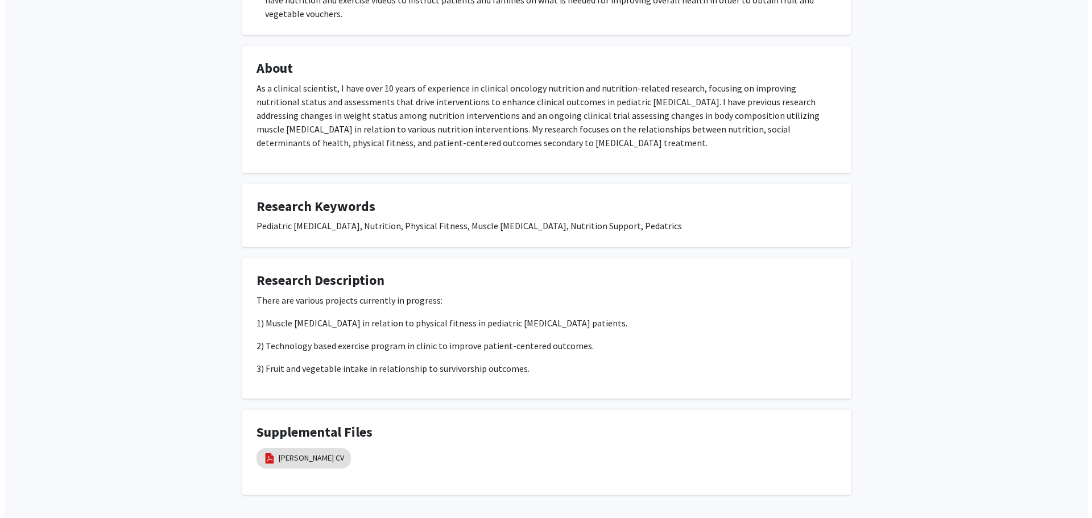
scroll to position [546, 0]
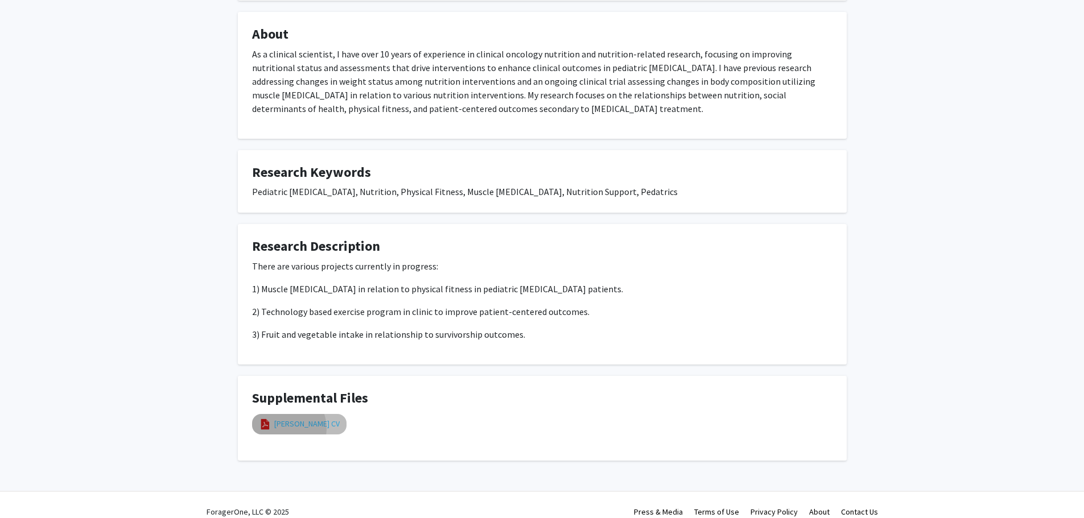
click at [284, 418] on link "[PERSON_NAME] CV" at bounding box center [306, 424] width 65 height 12
select select "custom"
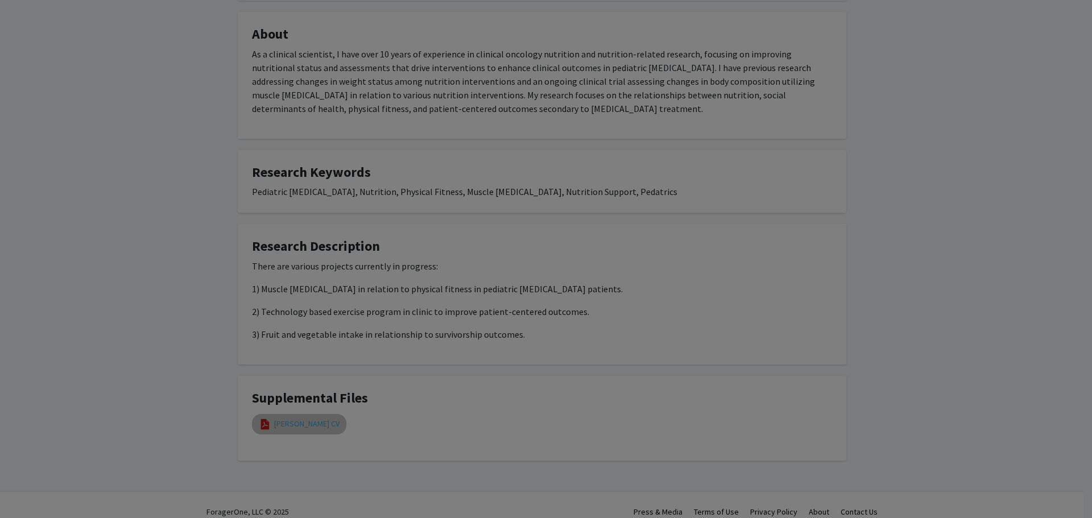
type input "0"
select select "custom"
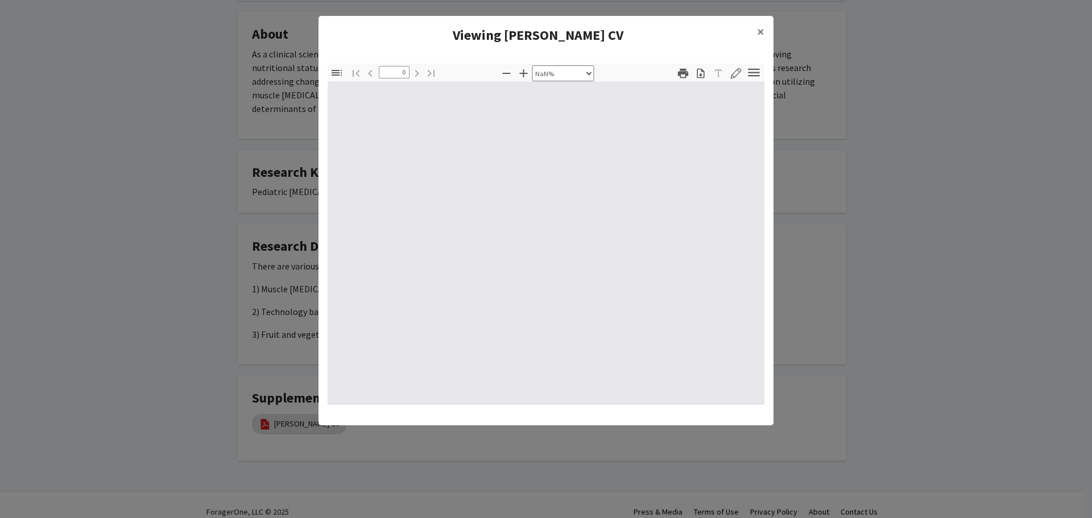
type input "1"
select select "auto"
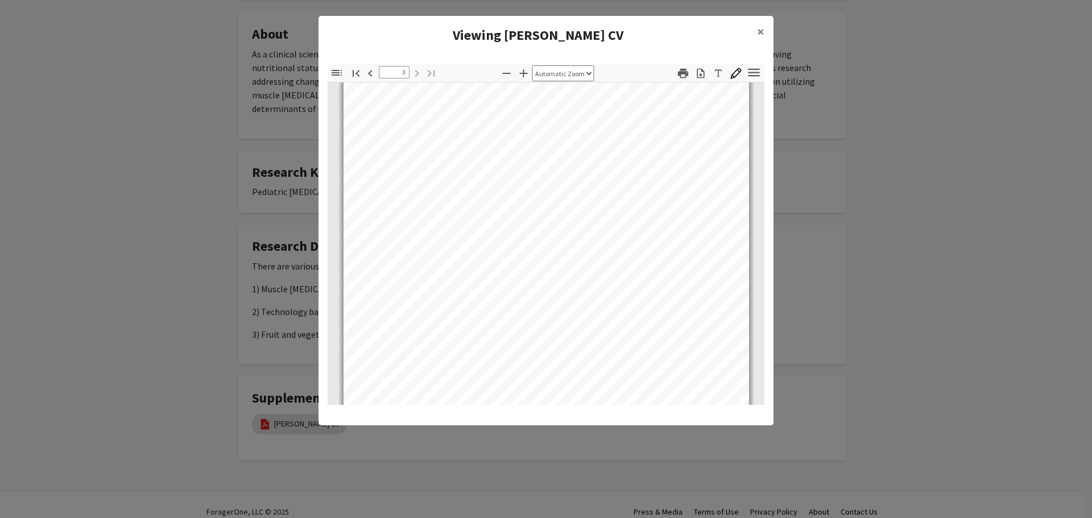
scroll to position [1308, 0]
type input "1"
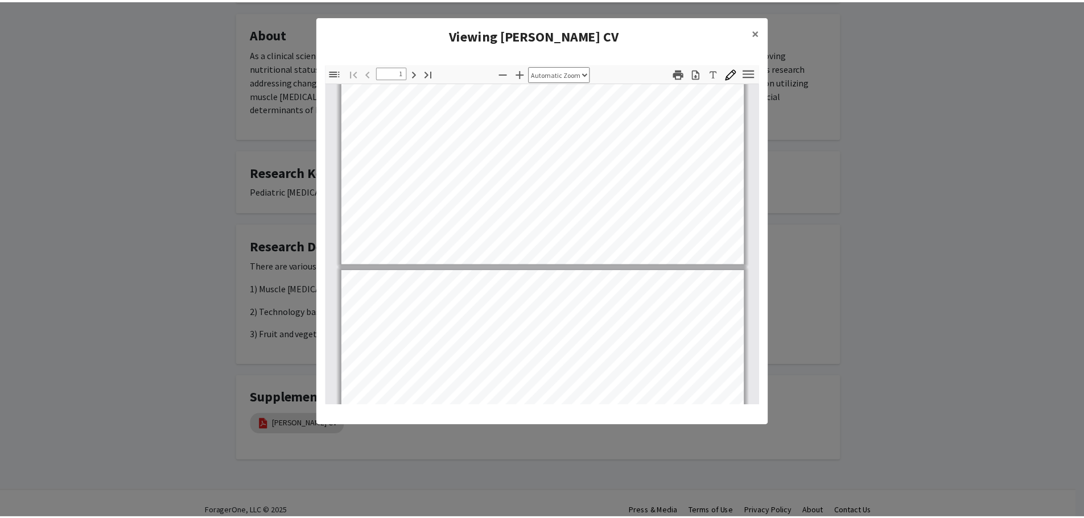
scroll to position [0, 0]
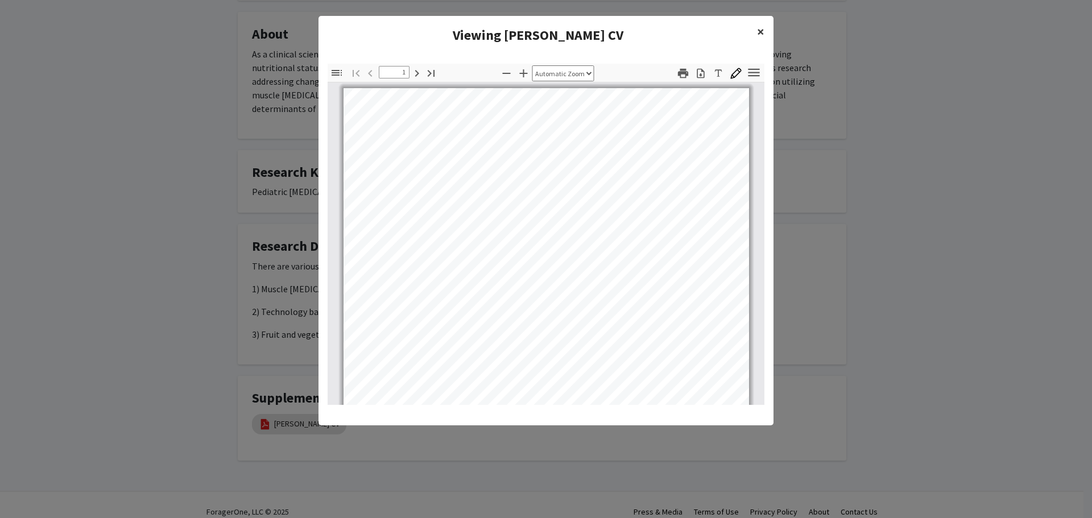
click at [753, 29] on button "×" at bounding box center [761, 32] width 26 height 32
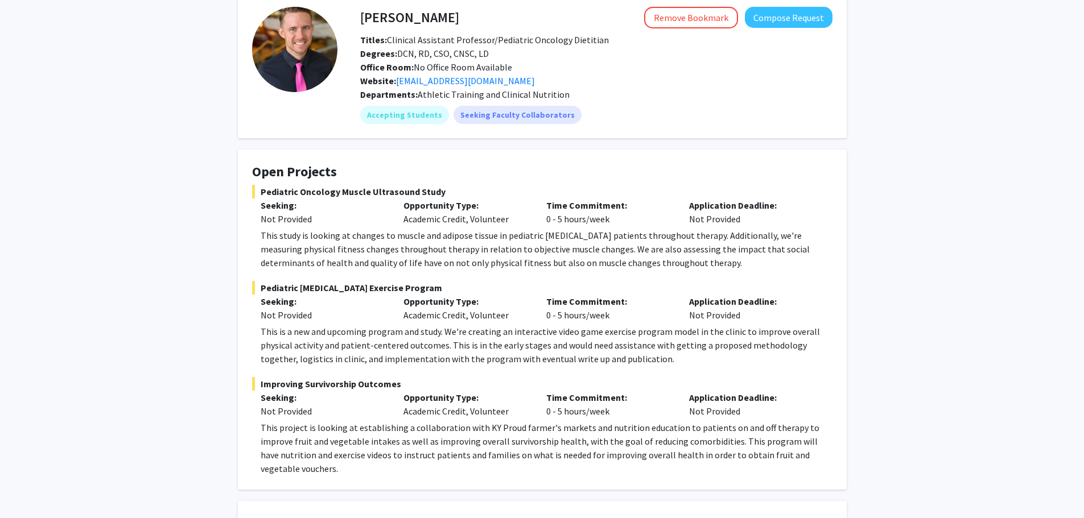
scroll to position [114, 0]
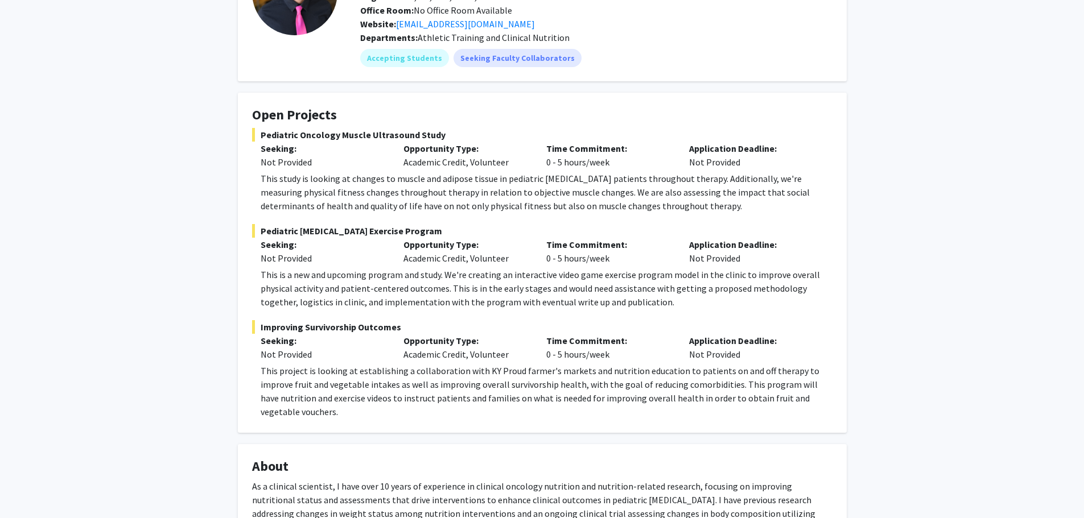
click at [252, 182] on fg-read-more "This study is looking at changes to muscle and adipose tissue in pediatric [MED…" at bounding box center [542, 192] width 580 height 41
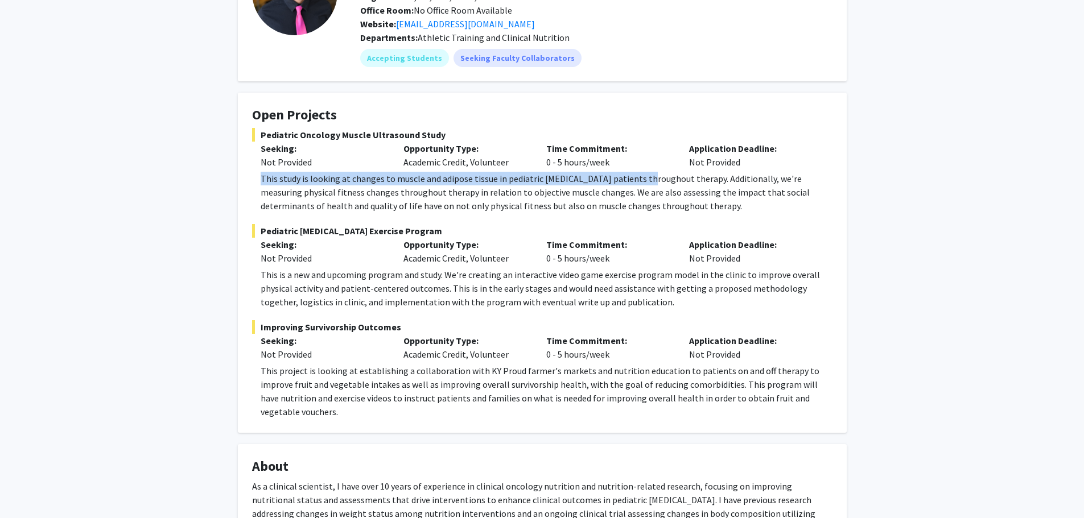
drag, startPoint x: 251, startPoint y: 182, endPoint x: 622, endPoint y: 185, distance: 370.4
click at [621, 185] on fg-read-more "This study is looking at changes to muscle and adipose tissue in pediatric [MED…" at bounding box center [542, 192] width 580 height 41
click at [622, 185] on p "This study is looking at changes to muscle and adipose tissue in pediatric [MED…" at bounding box center [547, 192] width 572 height 41
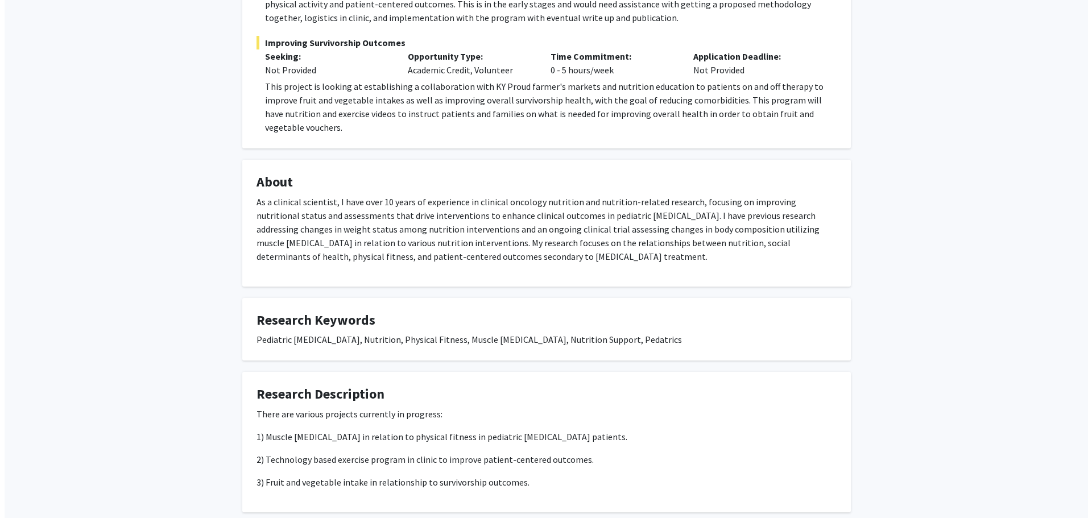
scroll to position [546, 0]
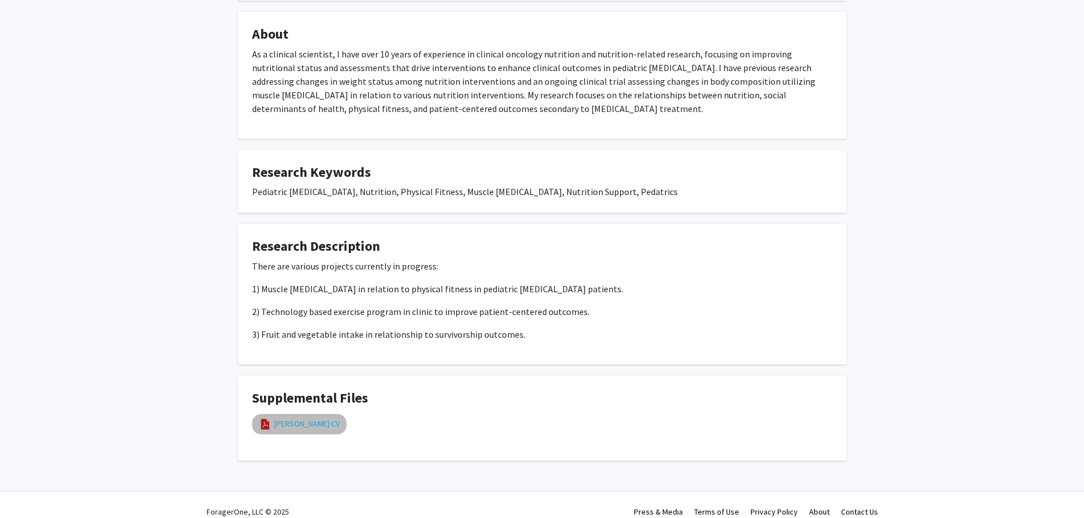
click at [282, 418] on link "[PERSON_NAME] CV" at bounding box center [306, 424] width 65 height 12
select select "custom"
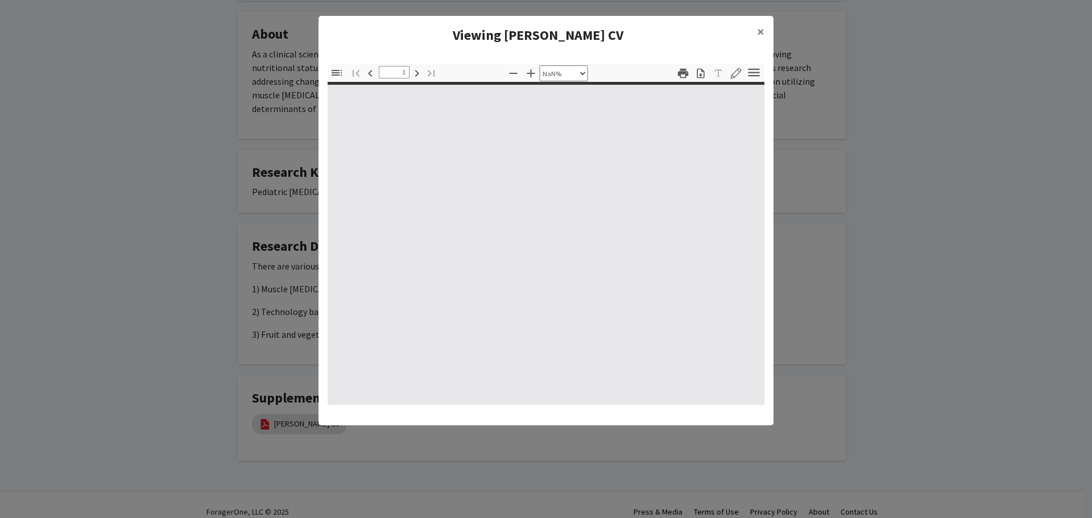
type input "0"
select select "custom"
type input "1"
select select "auto"
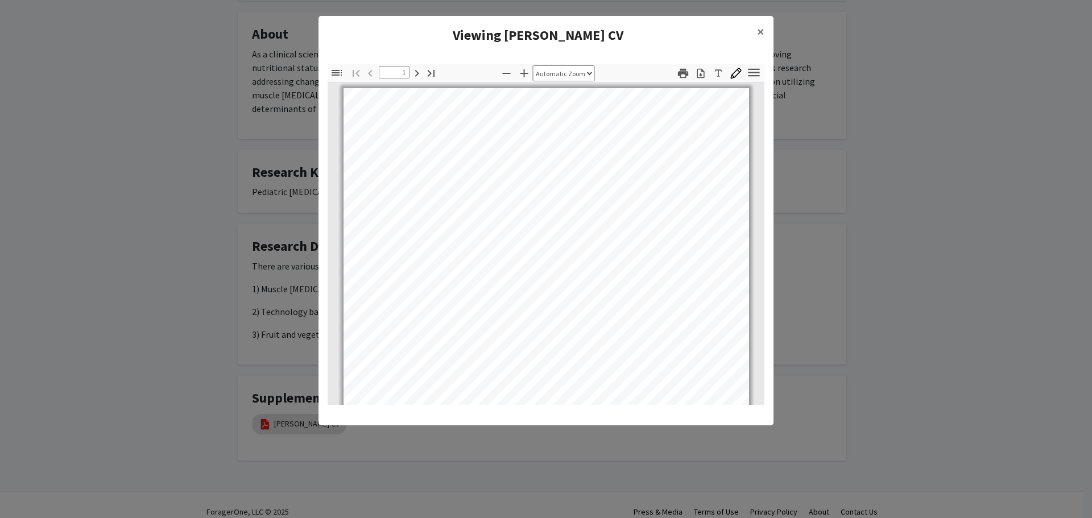
scroll to position [1, 0]
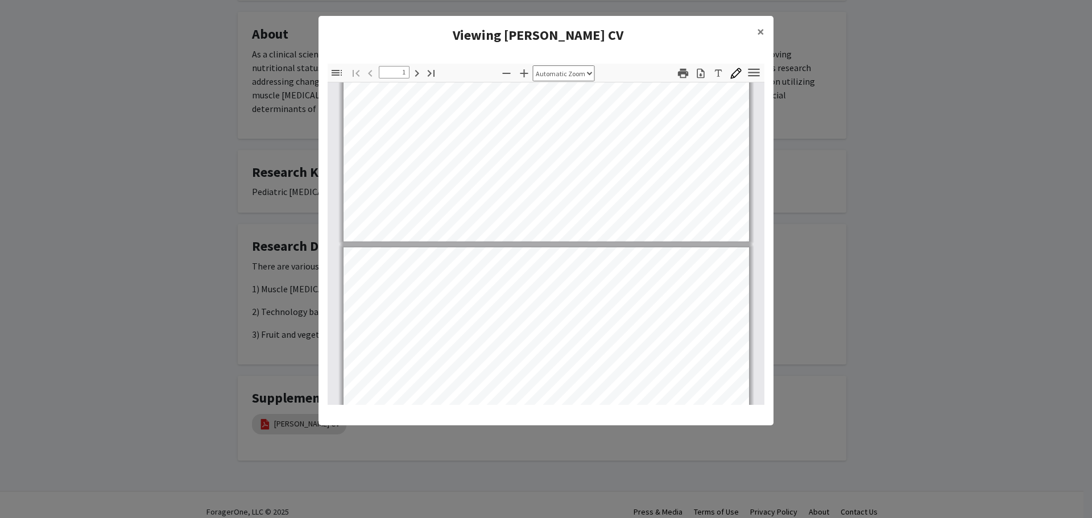
type input "2"
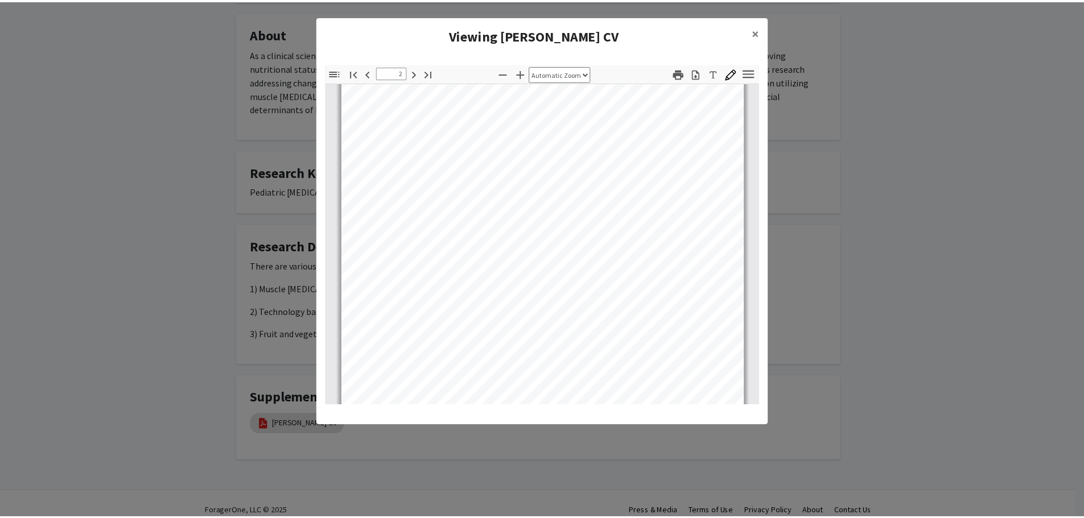
scroll to position [684, 0]
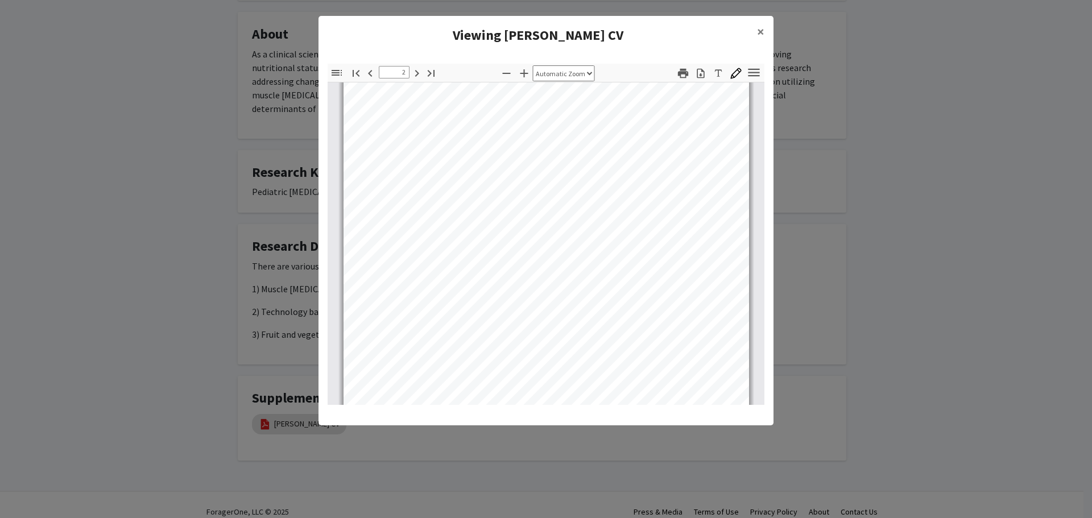
click at [312, 302] on modal-container "Viewing [PERSON_NAME] CV × Thumbnails Document Outline Attachments Layers Curre…" at bounding box center [546, 259] width 1092 height 518
